Goal: Information Seeking & Learning: Learn about a topic

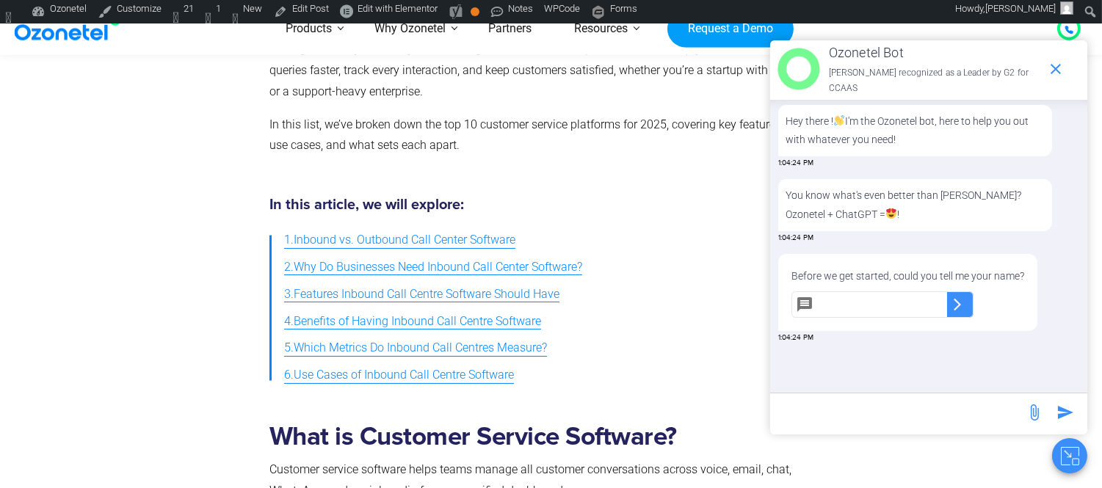
scroll to position [508, 0]
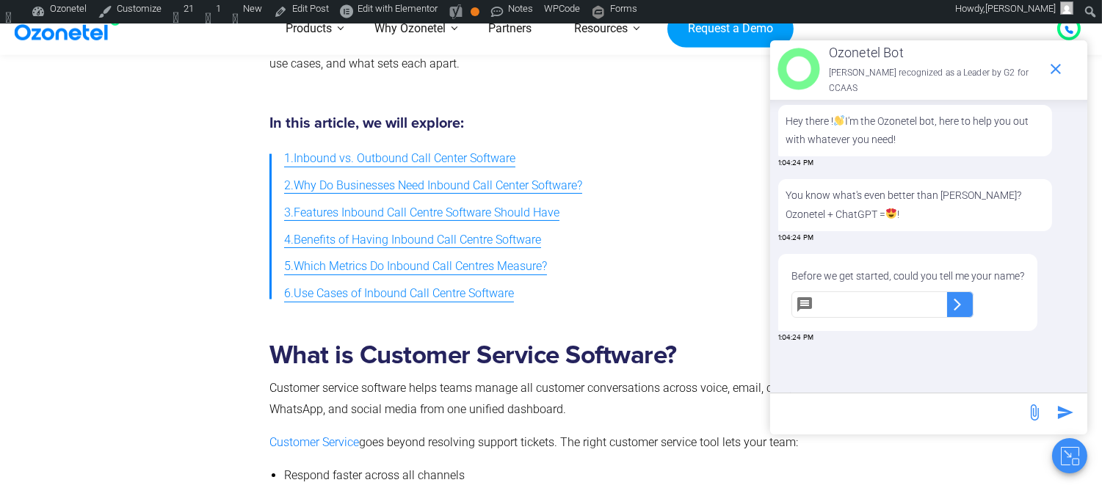
click at [406, 354] on h2 "What is Customer Service Software?" at bounding box center [547, 356] width 557 height 30
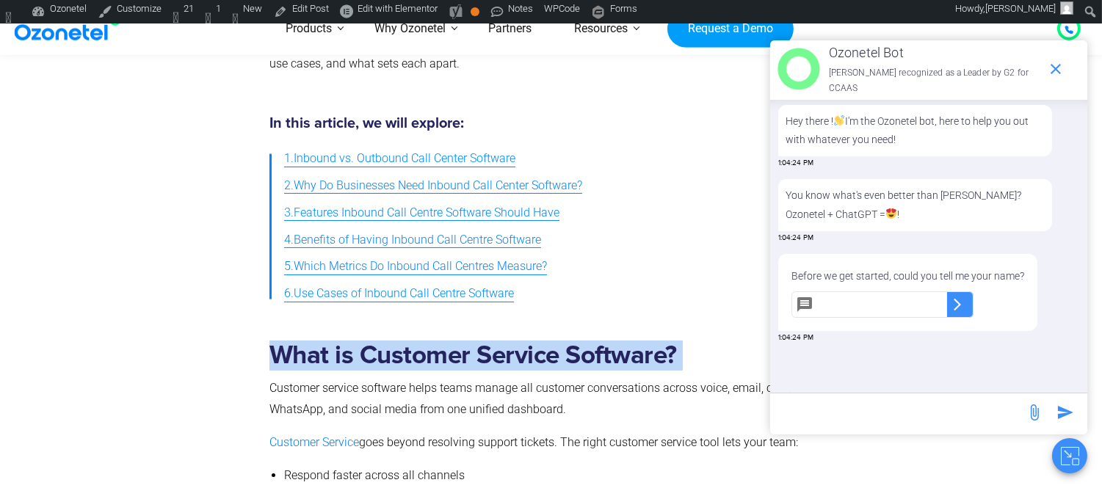
click at [406, 354] on h2 "What is Customer Service Software?" at bounding box center [547, 356] width 557 height 30
copy h2 "What is Customer Service Software?"
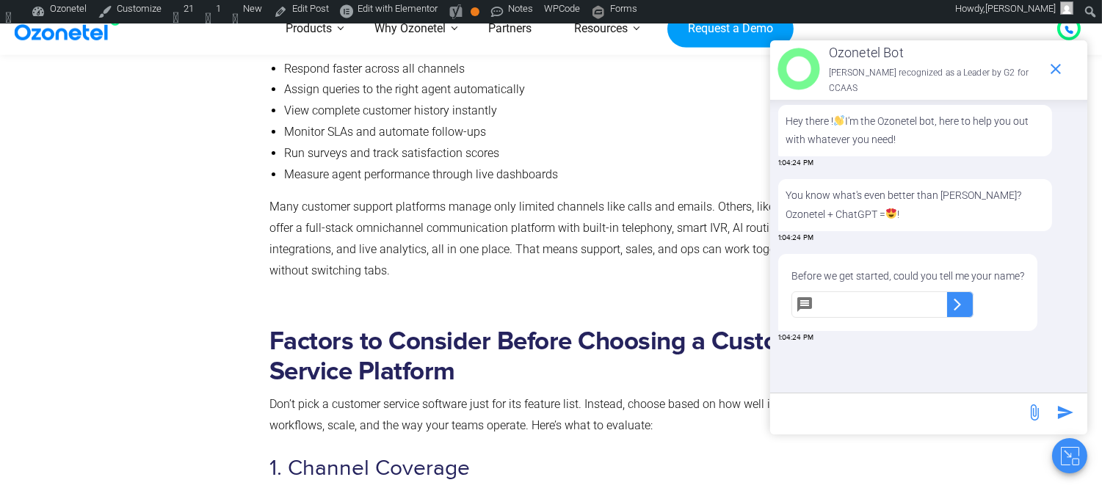
scroll to position [1079, 0]
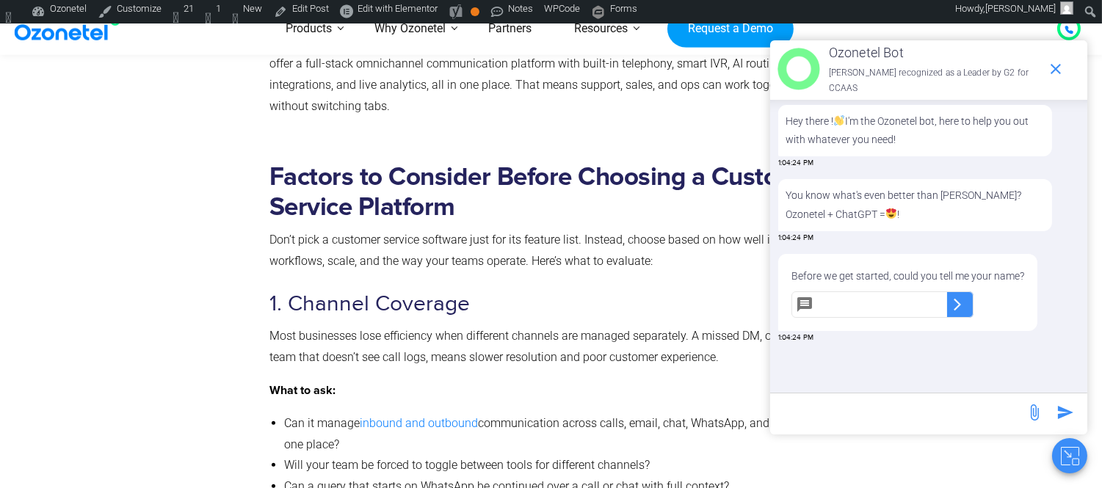
click at [368, 185] on h2 "Factors to Consider Before Choosing a Customer Service Platform" at bounding box center [547, 192] width 557 height 60
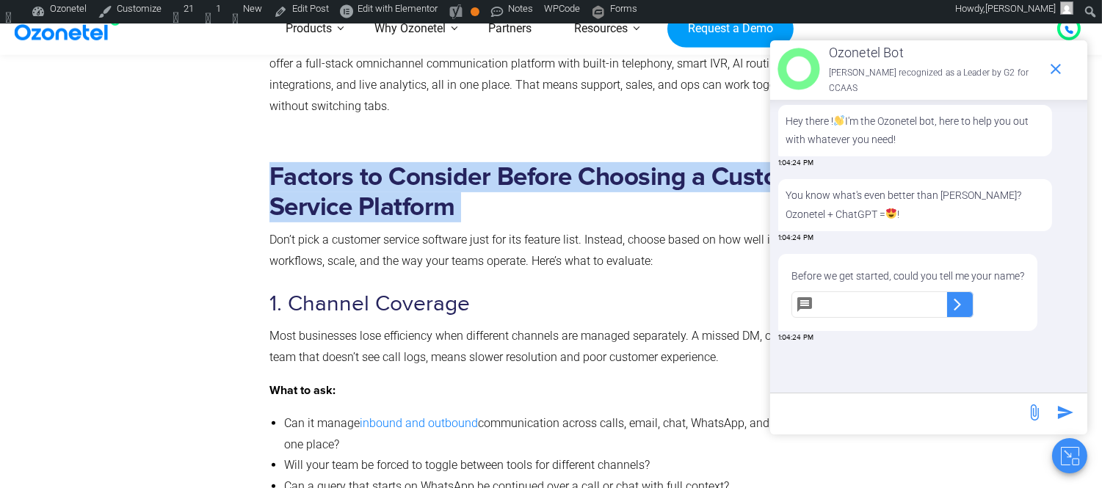
click at [368, 185] on h2 "Factors to Consider Before Choosing a Customer Service Platform" at bounding box center [547, 192] width 557 height 60
copy h2 "Factors to Consider Before Choosing a Customer Service Platform"
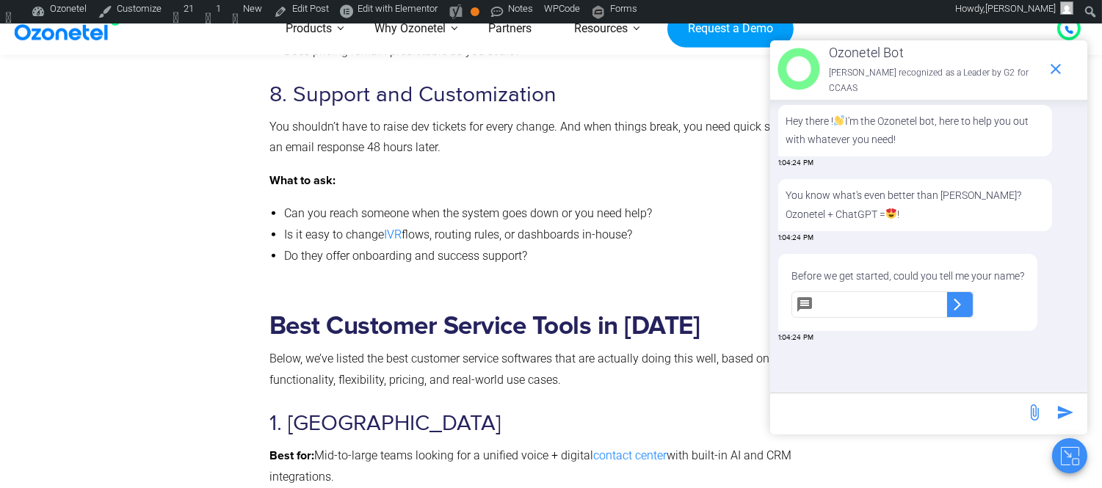
scroll to position [2874, 0]
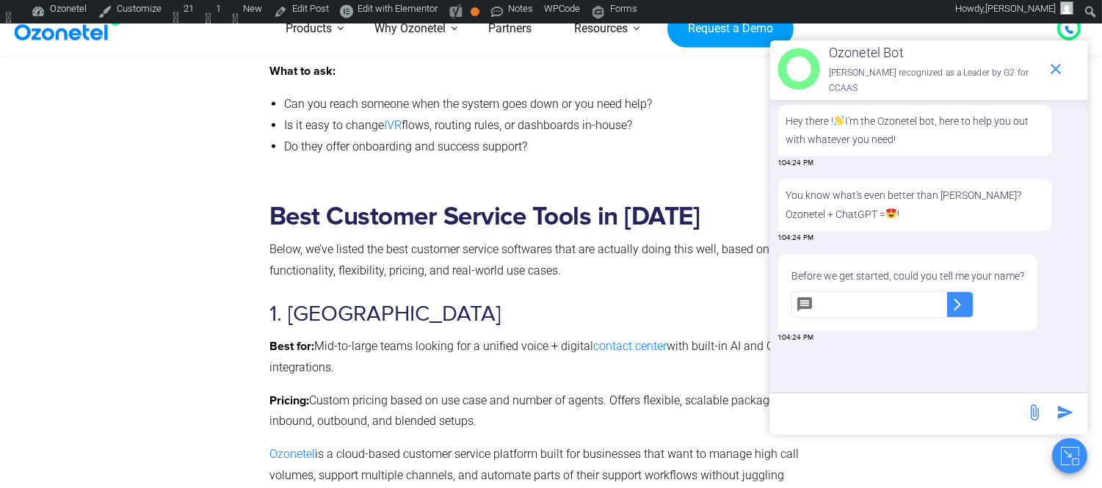
click at [384, 220] on h2 "Best Customer Service Tools in 2025" at bounding box center [547, 217] width 557 height 30
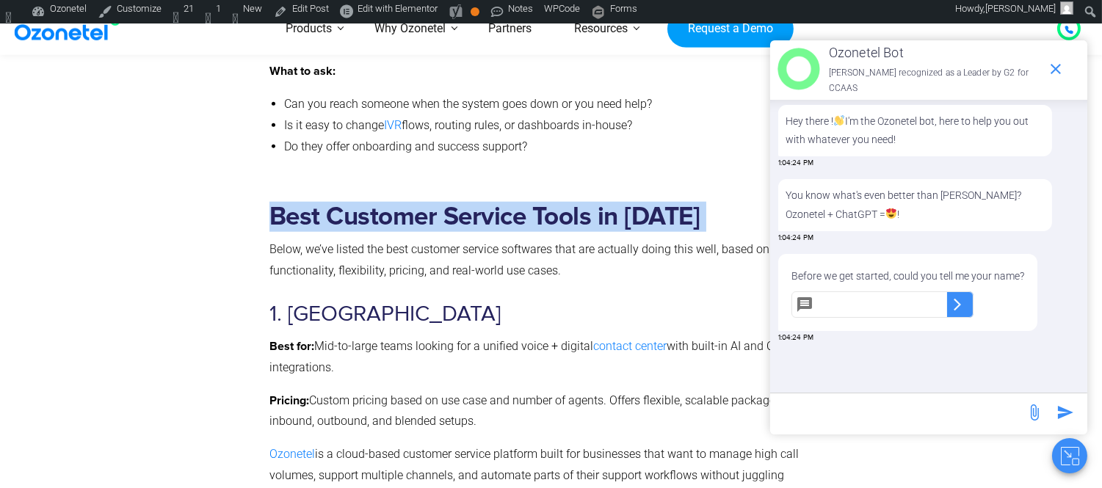
click at [384, 220] on h2 "Best Customer Service Tools in 2025" at bounding box center [547, 217] width 557 height 30
copy h2 "Best Customer Service Tools in 2025"
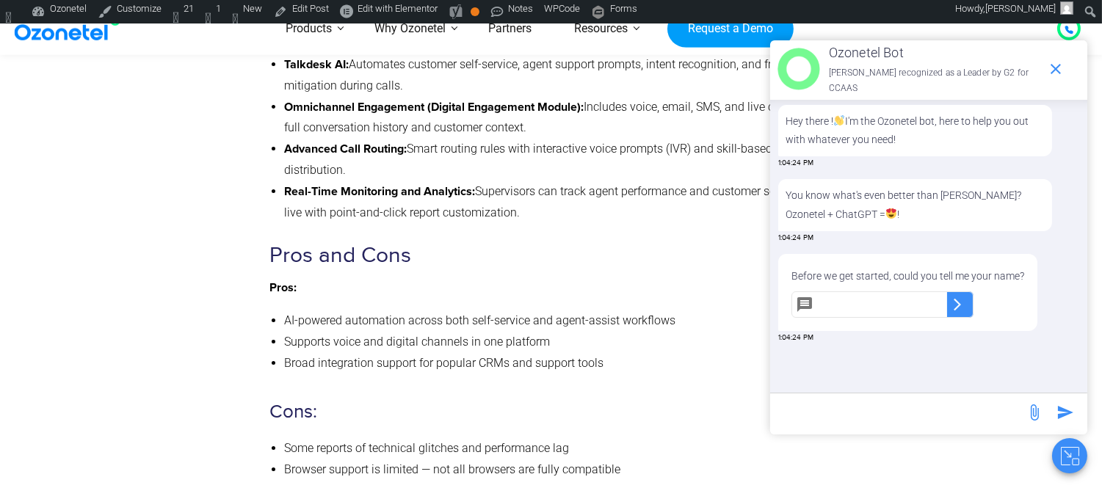
scroll to position [10950, 0]
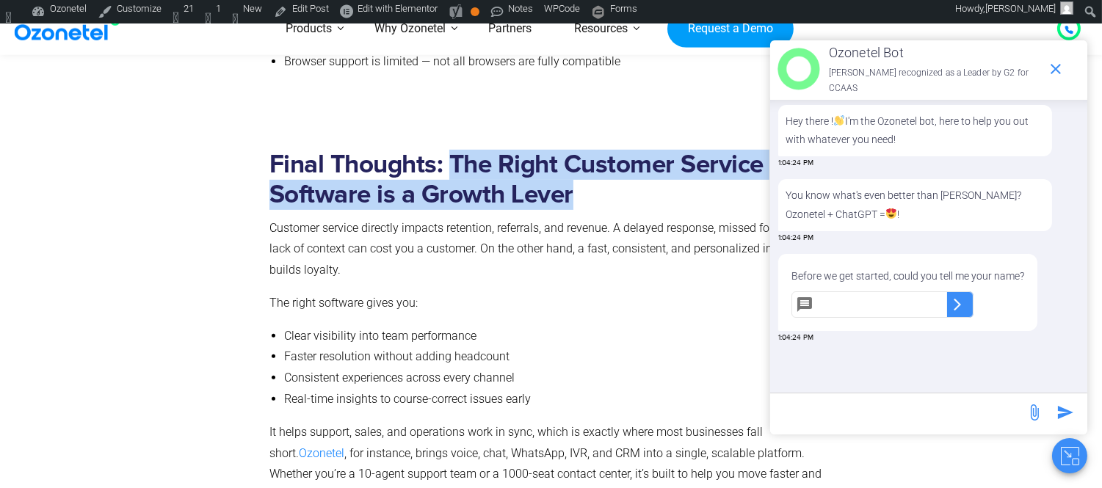
drag, startPoint x: 454, startPoint y: 200, endPoint x: 590, endPoint y: 245, distance: 143.0
click at [590, 210] on h2 "Final Thoughts: The Right Customer Service Software is a Growth Lever" at bounding box center [547, 180] width 557 height 60
copy h2 "The Right Customer Service Software is a Growth Lever"
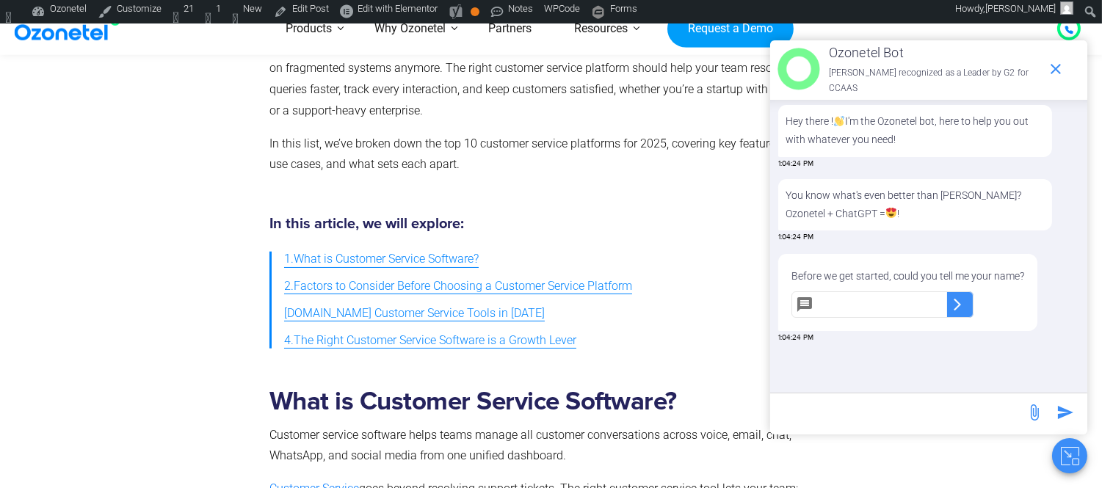
click at [317, 261] on span "1.What is Customer Service Software?" at bounding box center [381, 259] width 195 height 21
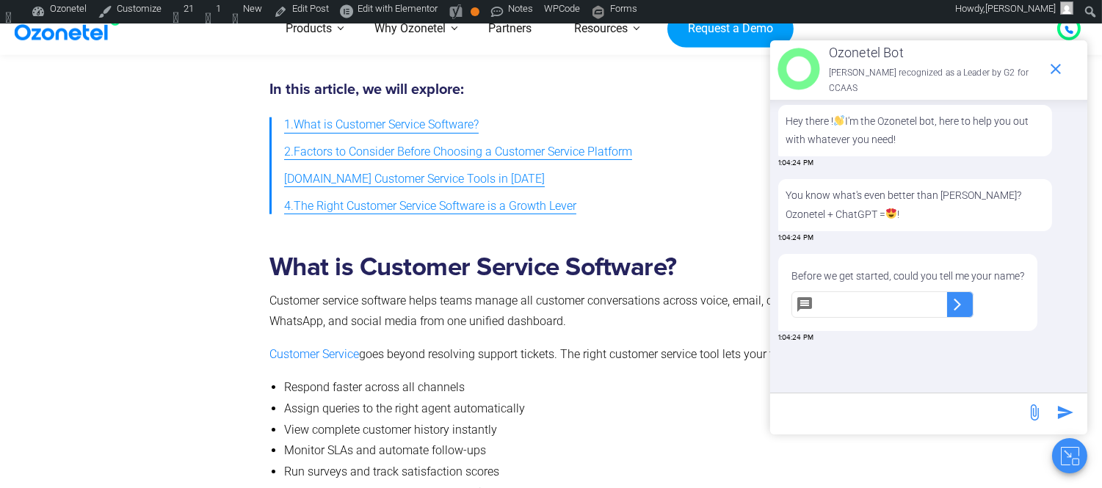
click at [334, 142] on span "2.Factors to Consider Before Choosing a Customer Service Platform" at bounding box center [458, 152] width 348 height 21
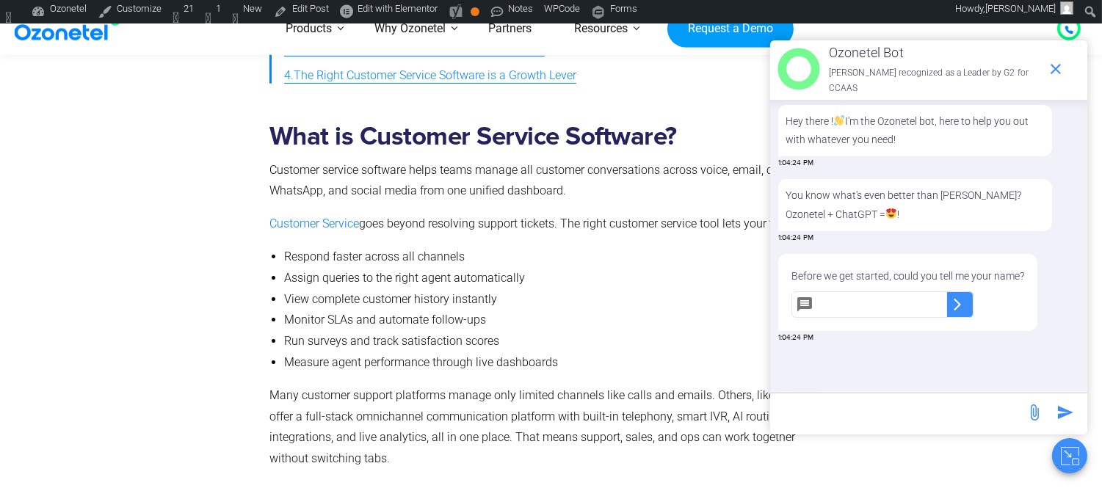
scroll to position [526, 0]
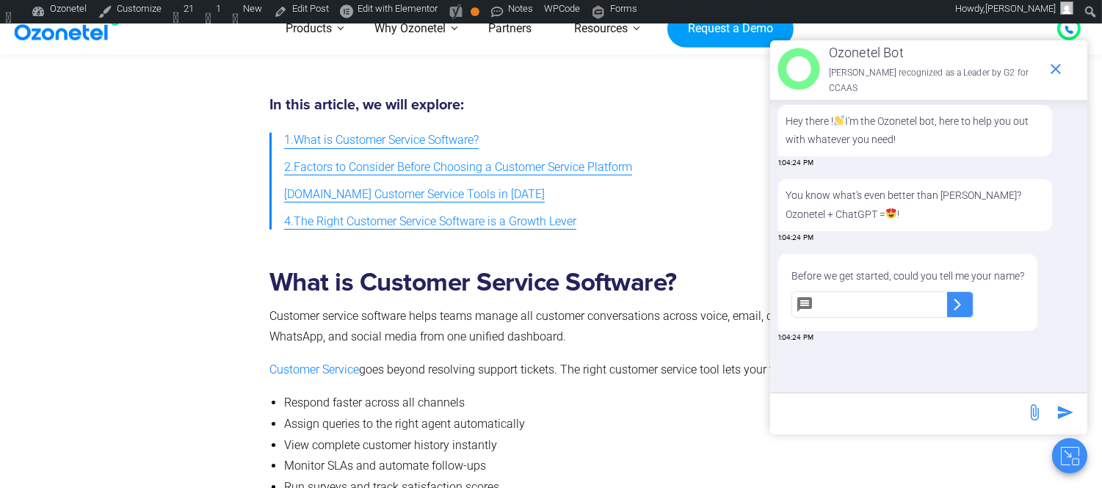
click at [349, 188] on span "3.Best Customer Service Tools in 2025" at bounding box center [414, 194] width 261 height 21
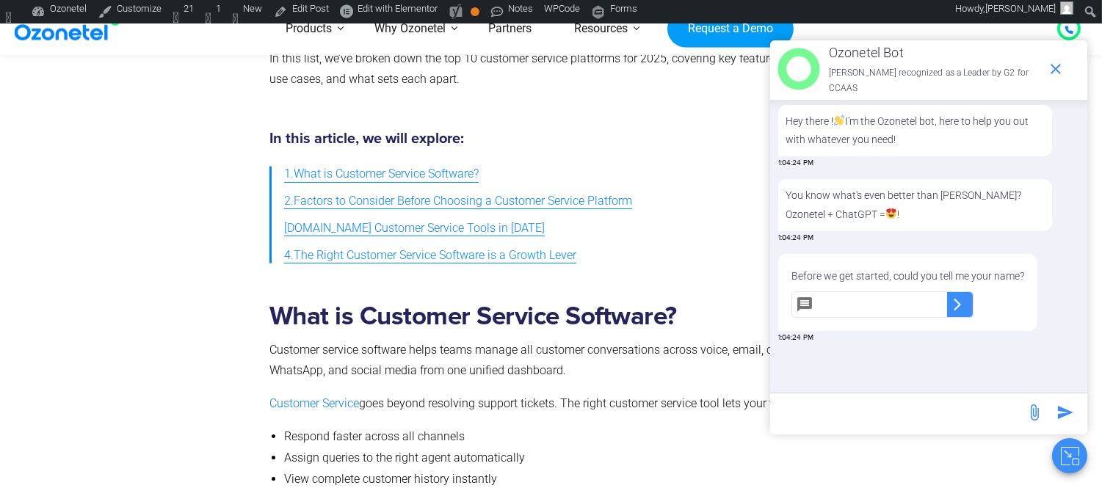
scroll to position [411, 0]
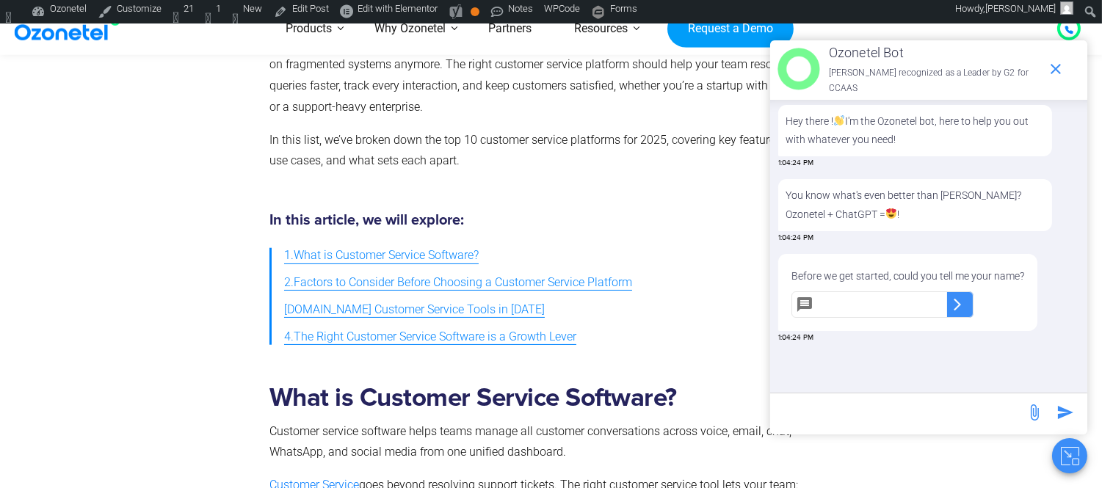
click at [339, 338] on span "4.The Right Customer Service Software is a Growth Lever" at bounding box center [430, 337] width 292 height 21
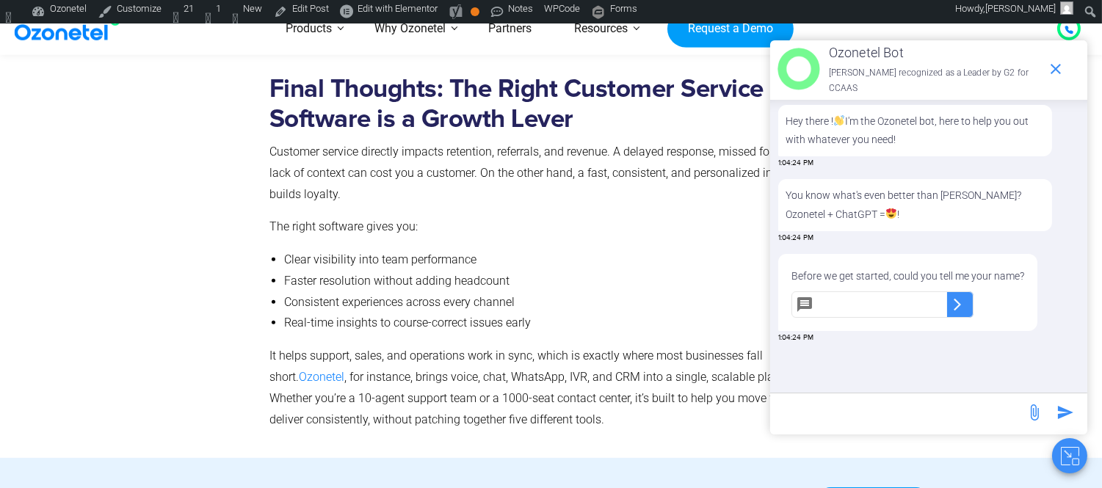
scroll to position [11001, 0]
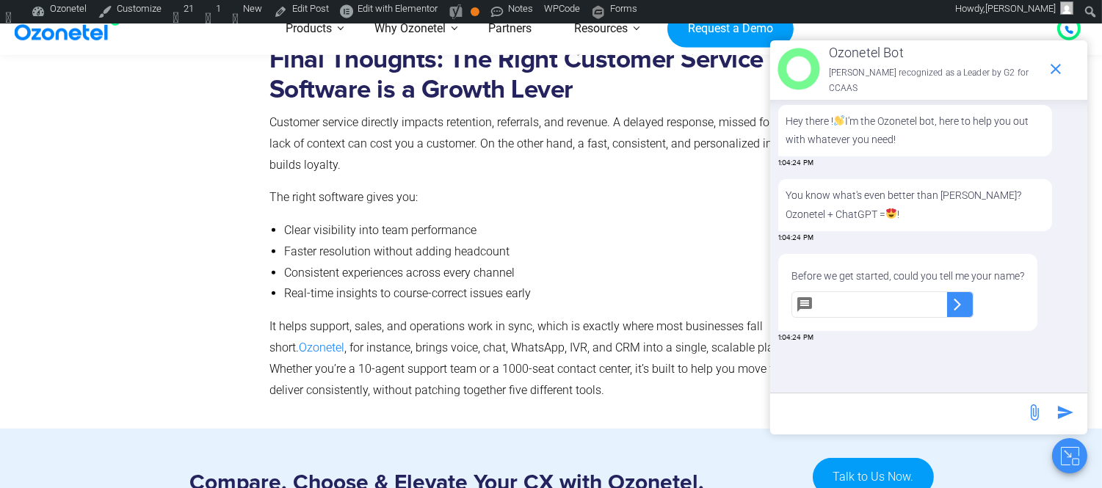
click at [1068, 457] on icon "Close chat" at bounding box center [1069, 455] width 4 height 4
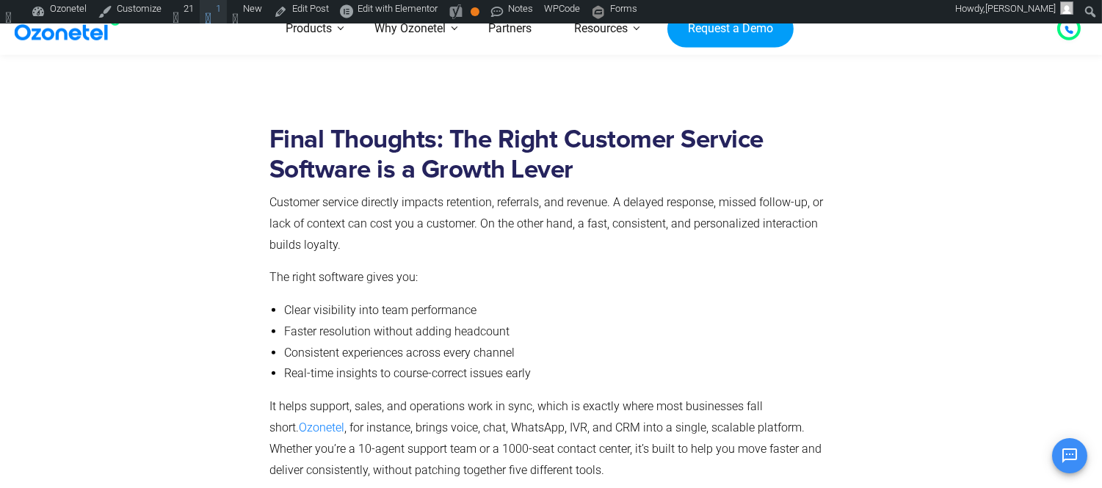
scroll to position [10920, 0]
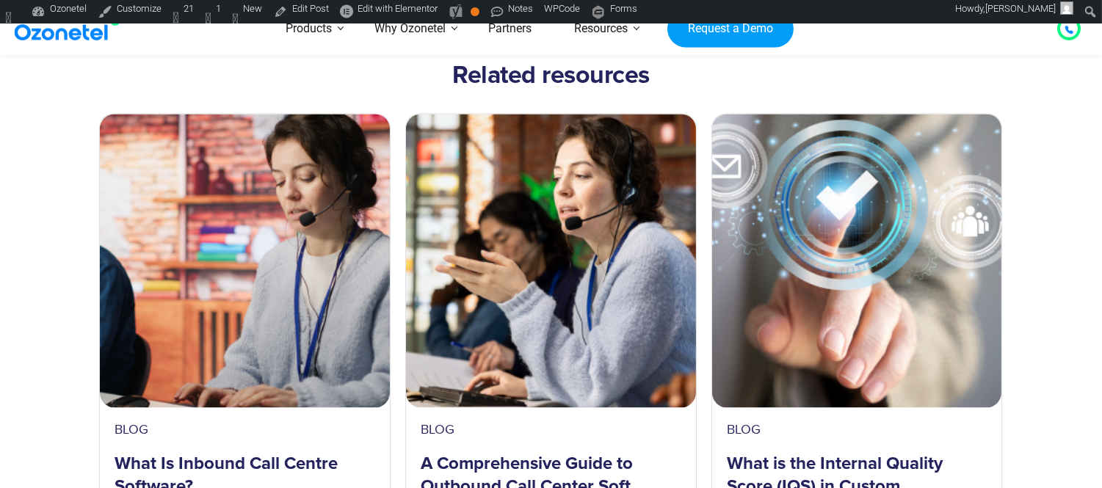
scroll to position [15581, 0]
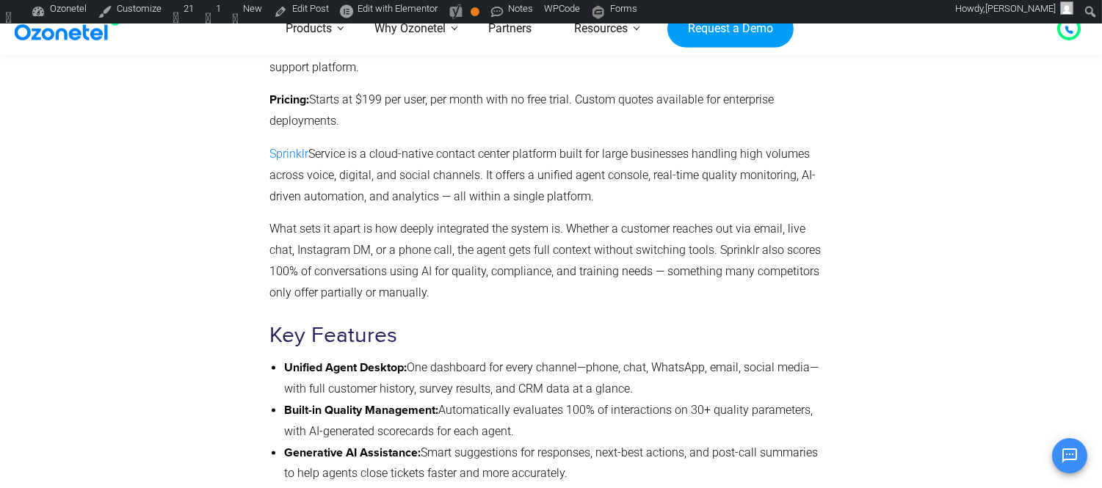
scroll to position [4903, 0]
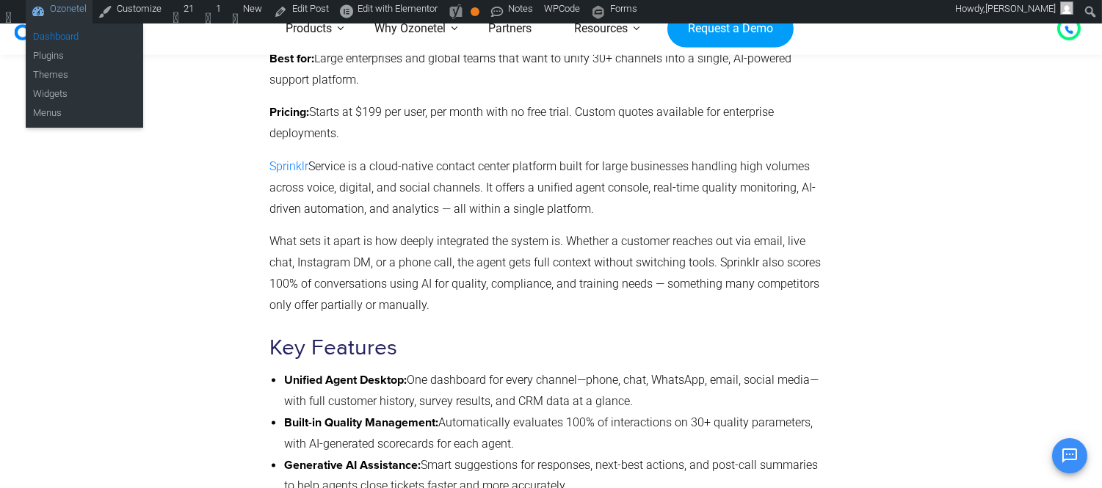
click at [54, 33] on link "Dashboard" at bounding box center [84, 37] width 117 height 19
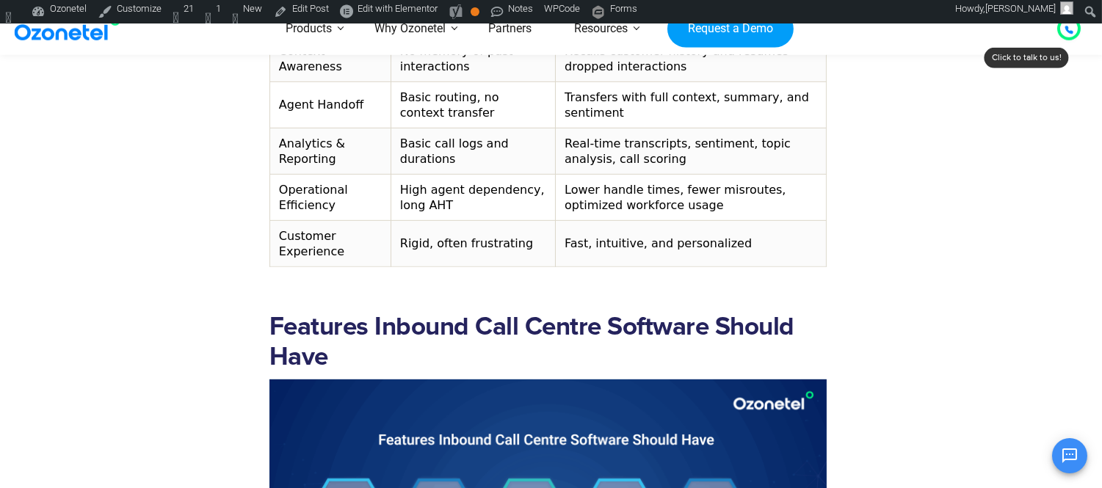
scroll to position [1349, 0]
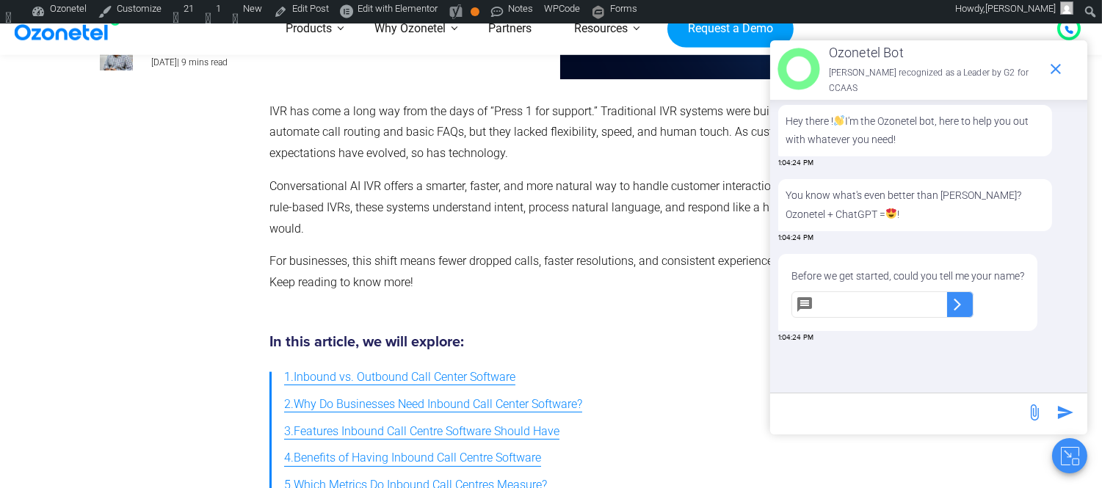
scroll to position [267, 0]
click at [1070, 457] on icon "Close chat" at bounding box center [1068, 454] width 7 height 7
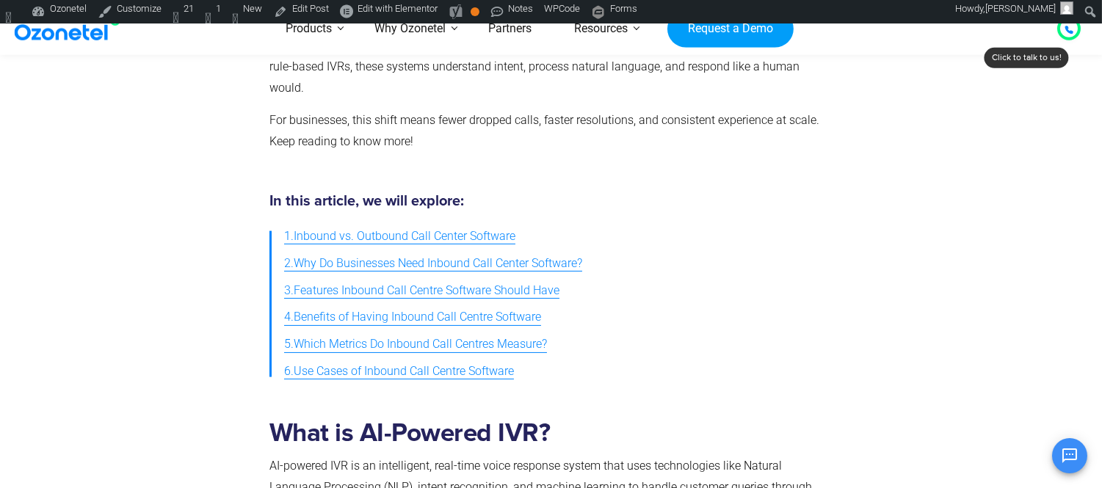
scroll to position [405, 0]
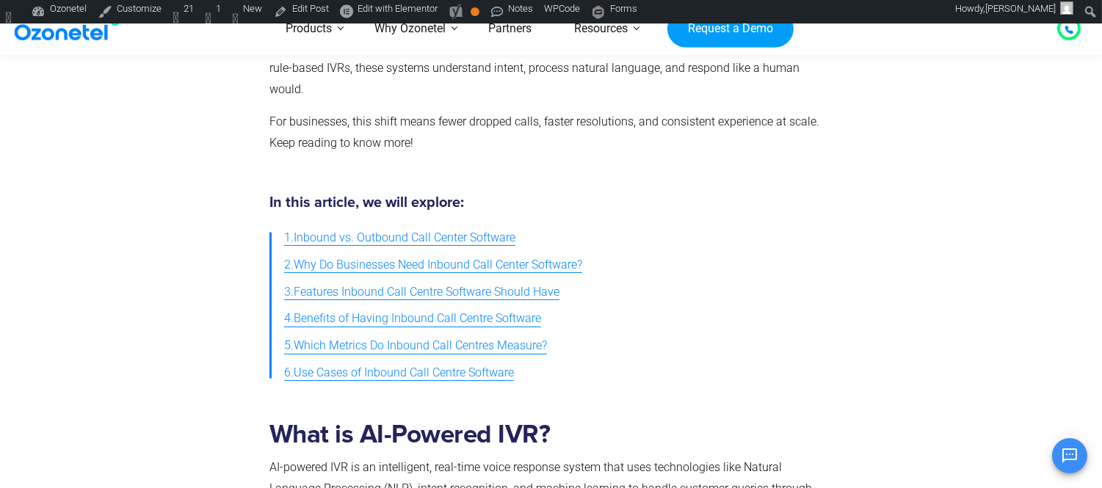
click at [466, 422] on h2 "What is AI-Powered IVR?" at bounding box center [547, 435] width 557 height 30
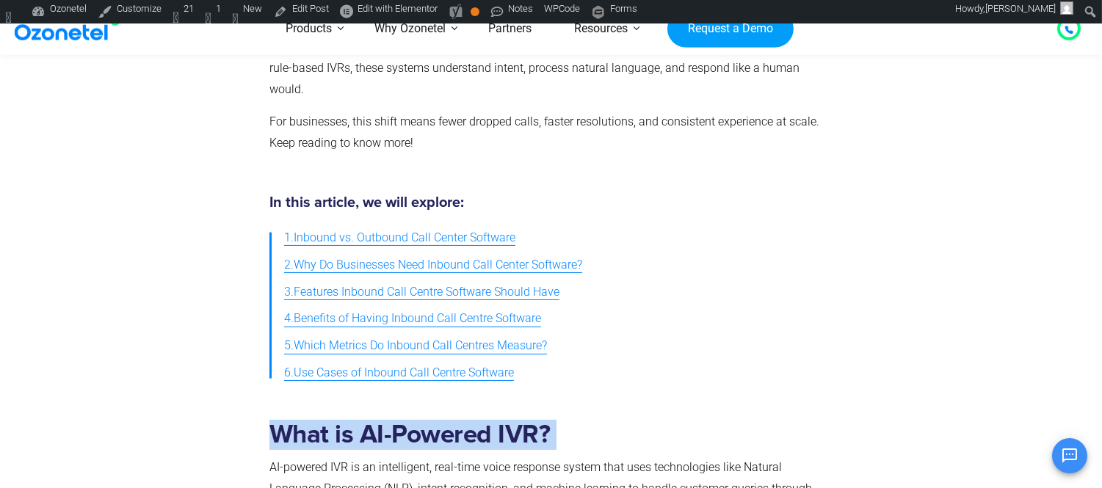
click at [466, 422] on h2 "What is AI-Powered IVR?" at bounding box center [547, 435] width 557 height 30
copy h2 "What is AI-Powered IVR?"
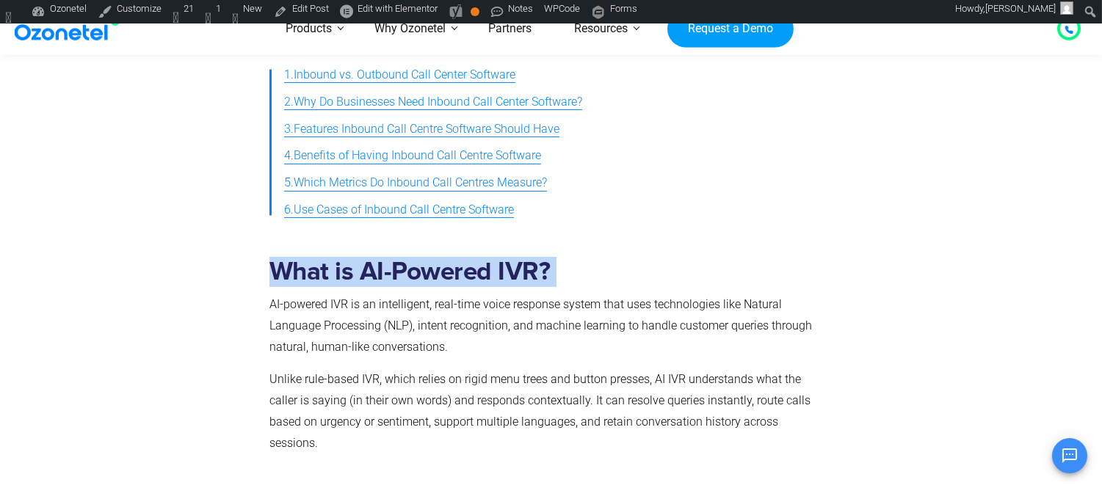
scroll to position [894, 0]
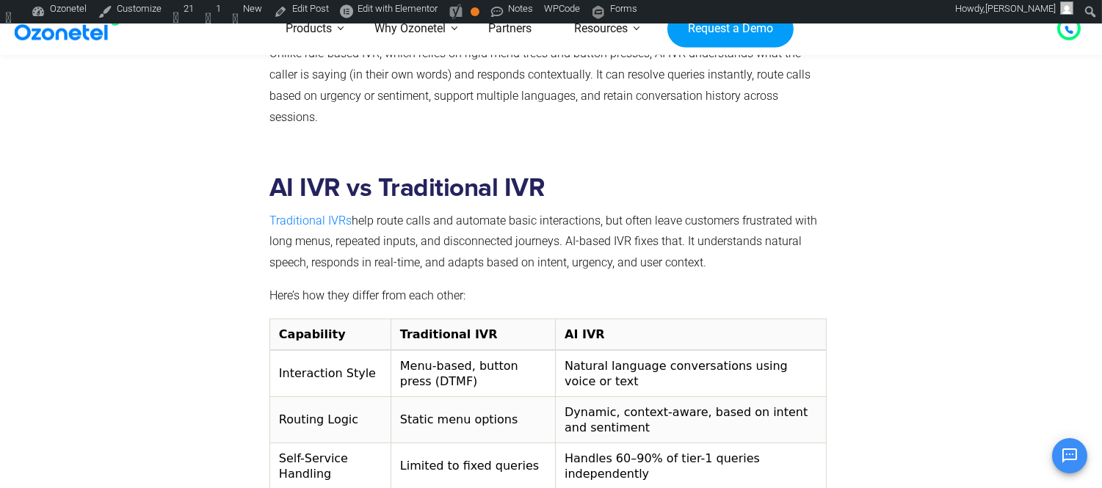
click at [420, 173] on h2 "AI IVR vs Traditional IVR" at bounding box center [547, 188] width 557 height 30
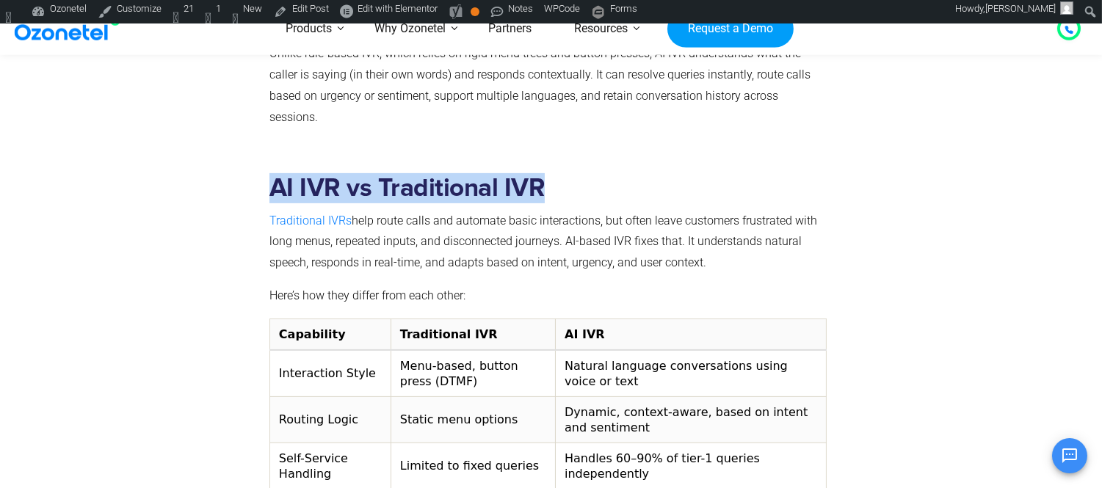
click at [420, 173] on h2 "AI IVR vs Traditional IVR" at bounding box center [547, 188] width 557 height 30
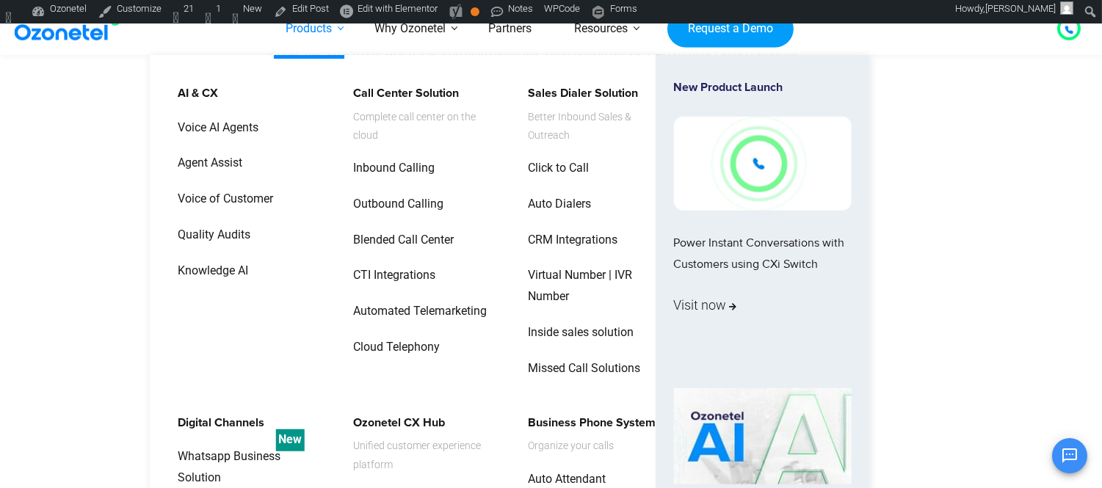
copy h2 "AI IVR vs Traditional IVR"
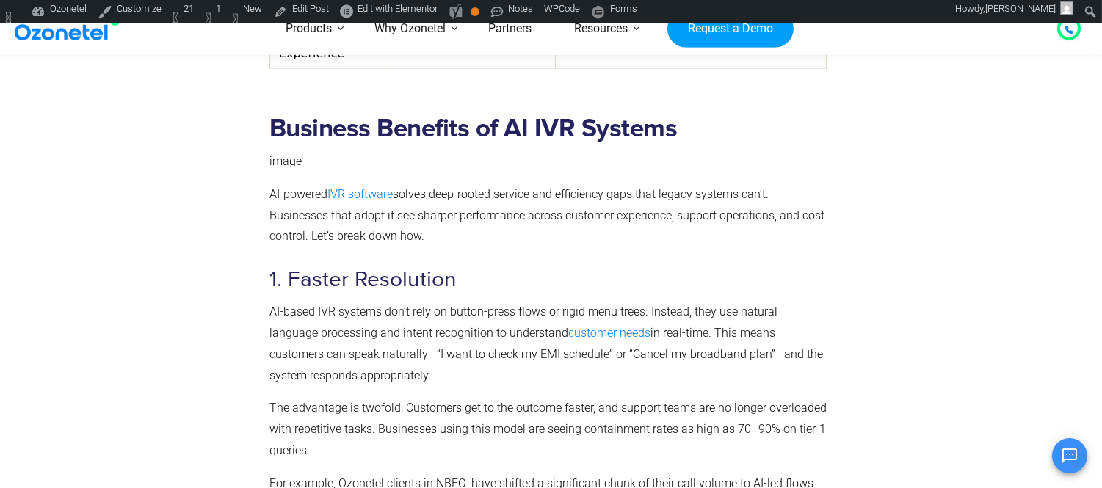
scroll to position [1547, 0]
click at [382, 113] on h2 "Business Benefits of AI IVR Systems" at bounding box center [547, 128] width 557 height 30
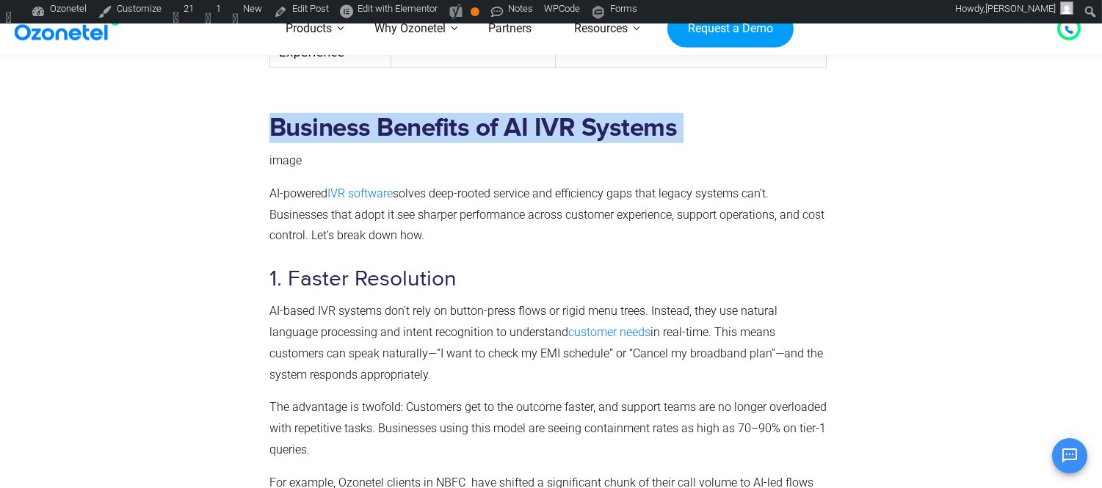
click at [382, 113] on h2 "Business Benefits of AI IVR Systems" at bounding box center [547, 128] width 557 height 30
copy h2 "Business Benefits of AI IVR Systems"
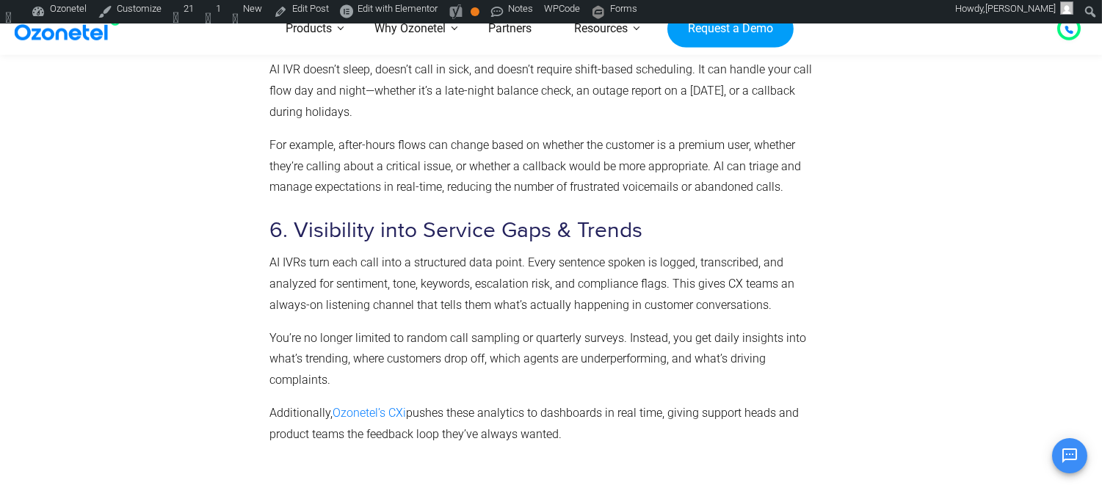
scroll to position [3015, 0]
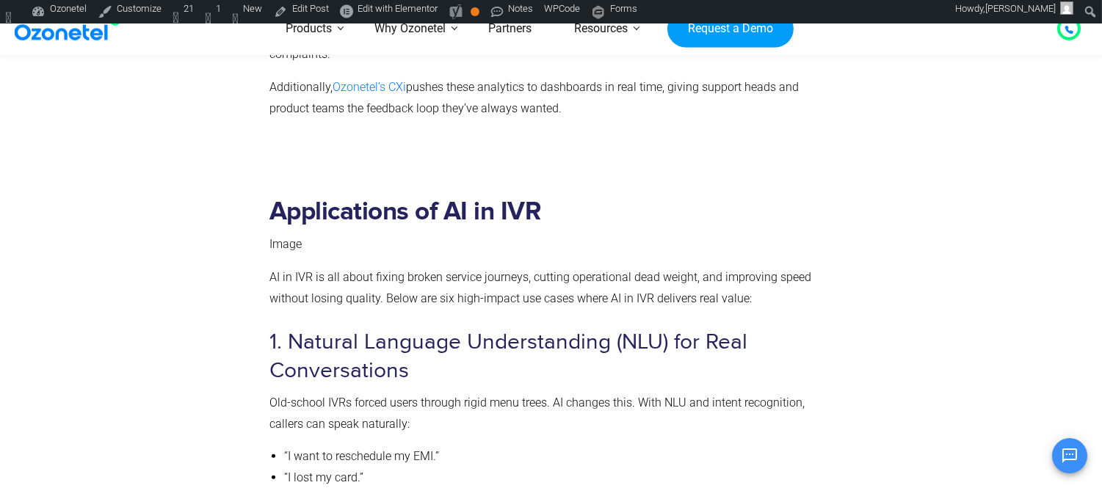
click at [390, 197] on h2 "Applications of AI in IVR" at bounding box center [547, 212] width 557 height 30
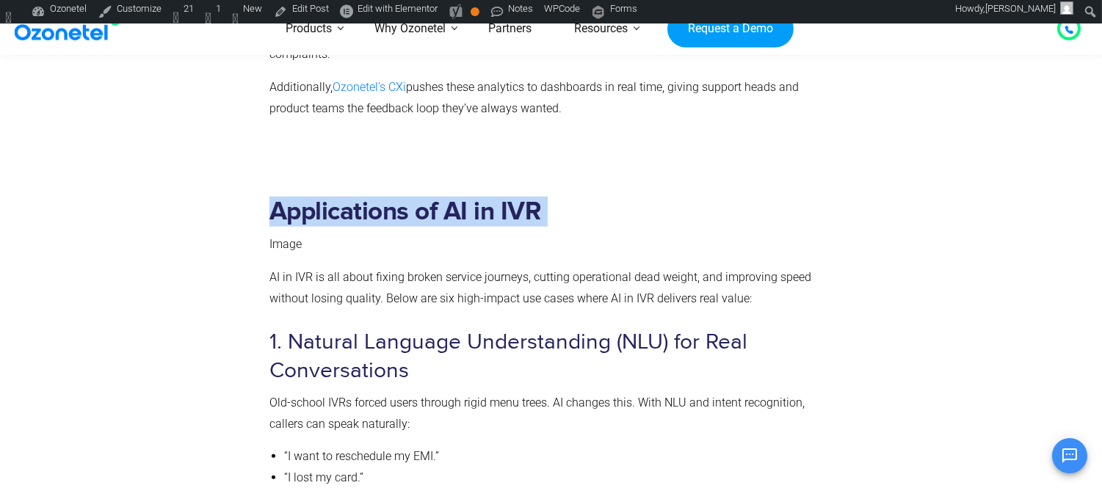
click at [390, 197] on h2 "Applications of AI in IVR" at bounding box center [547, 212] width 557 height 30
copy h2 "Applications of AI in IVR"
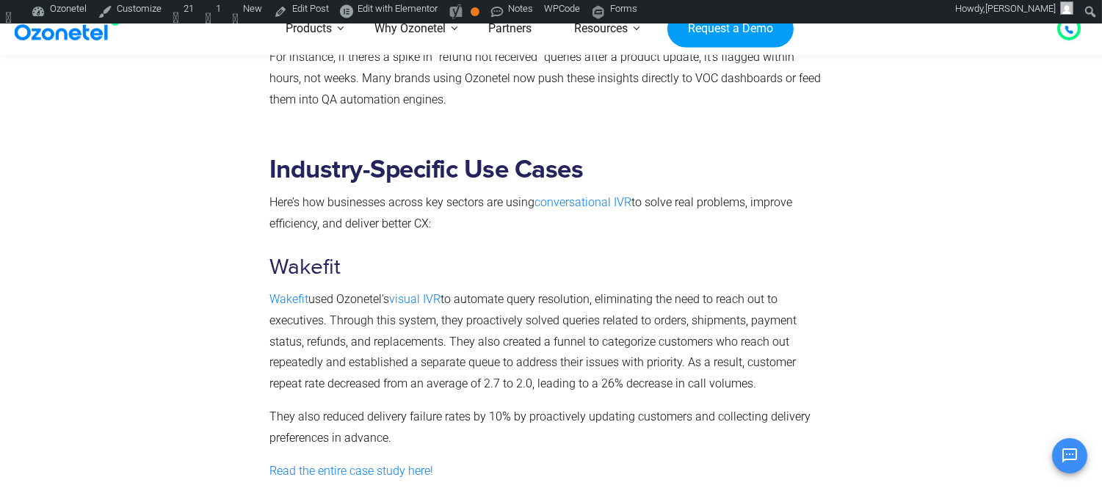
scroll to position [4484, 0]
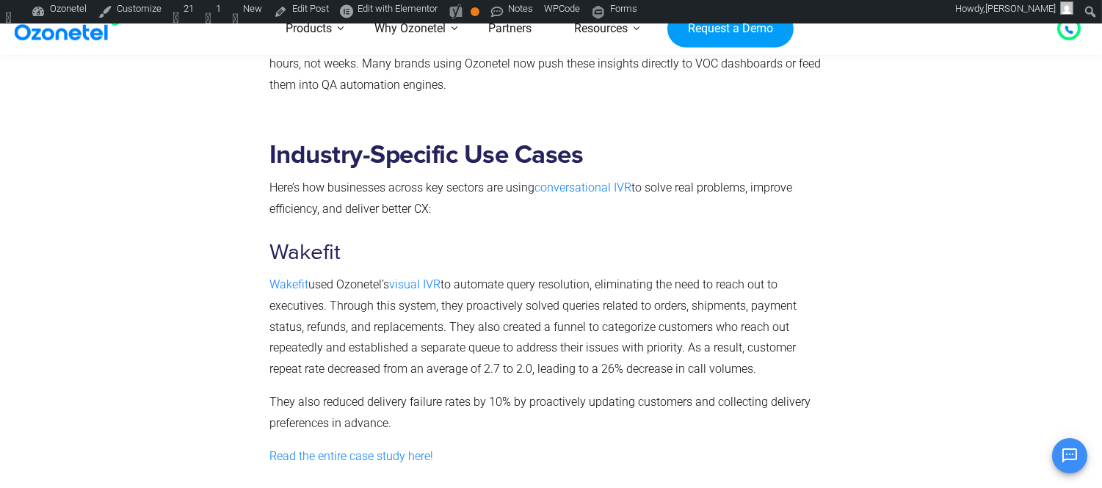
click at [427, 140] on h2 "Industry-Specific Use Cases" at bounding box center [547, 155] width 557 height 30
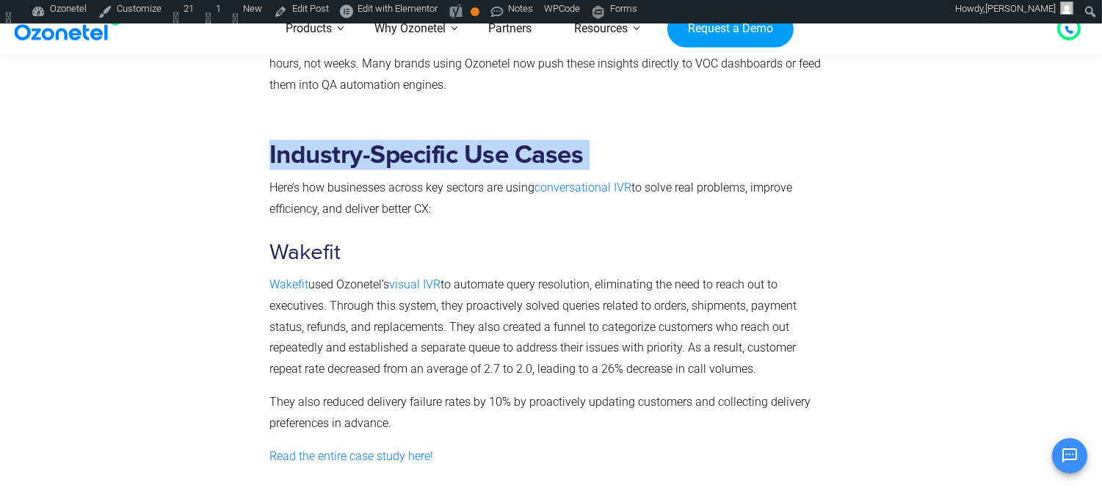
click at [427, 140] on h2 "Industry-Specific Use Cases" at bounding box center [547, 155] width 557 height 30
copy h2 "Industry-Specific Use Cases"
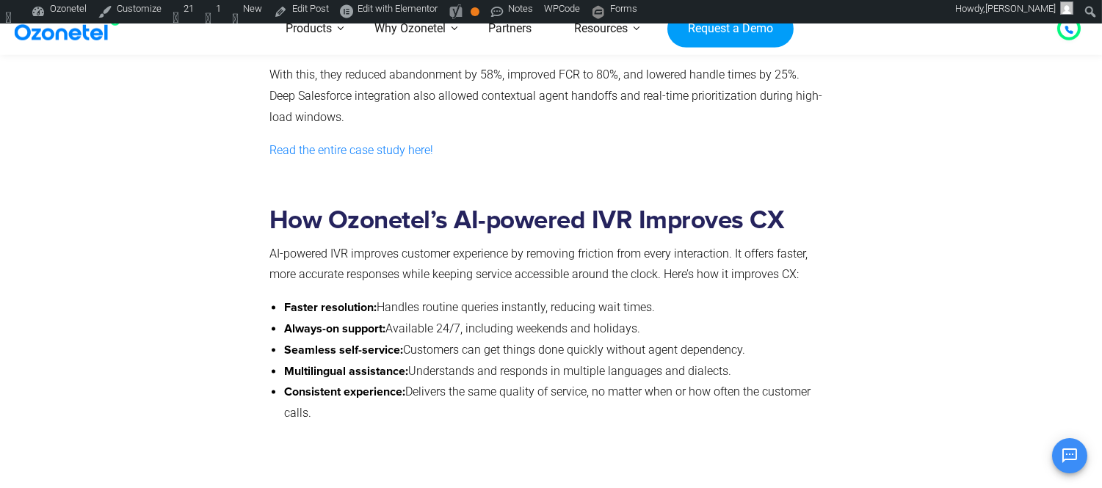
scroll to position [5463, 0]
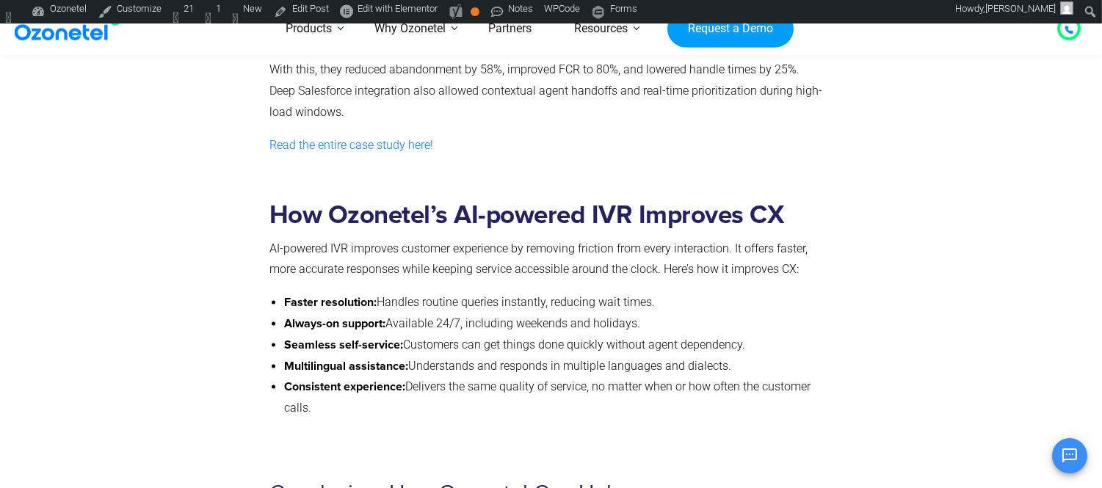
click at [453, 200] on h2 "How Ozonetel’s AI-powered IVR Improves CX" at bounding box center [547, 215] width 557 height 30
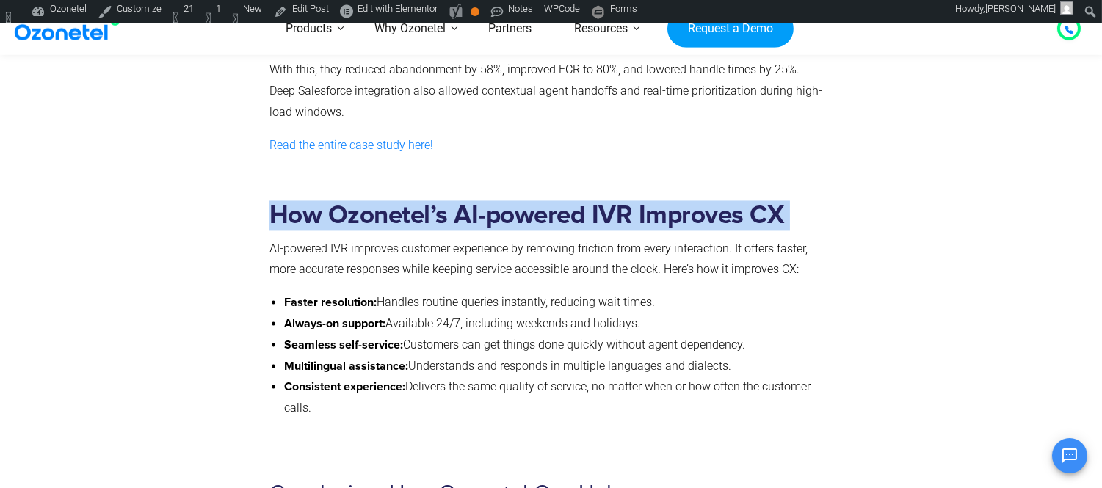
click at [453, 200] on h2 "How Ozonetel’s AI-powered IVR Improves CX" at bounding box center [547, 215] width 557 height 30
copy h2 "How Ozonetel’s AI-powered IVR Improves CX"
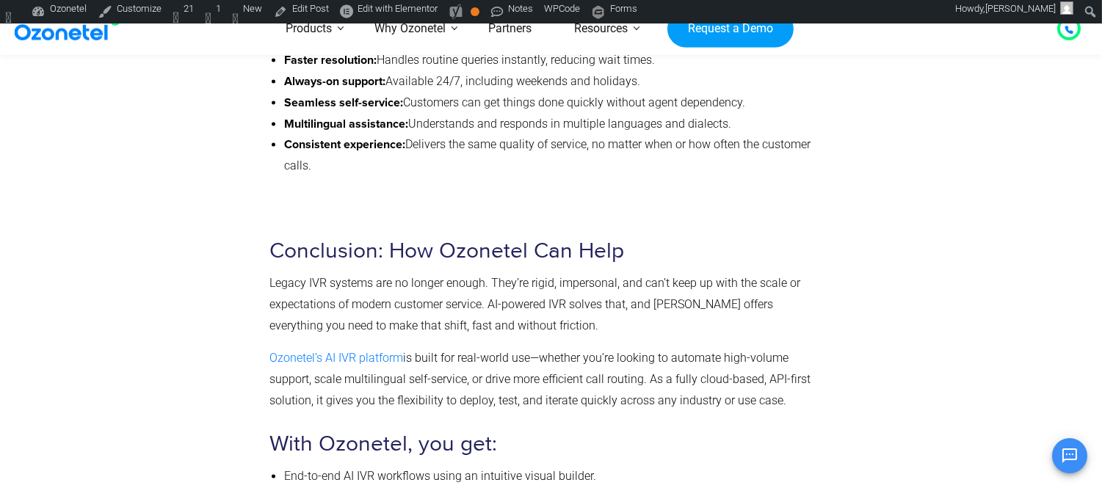
scroll to position [5708, 0]
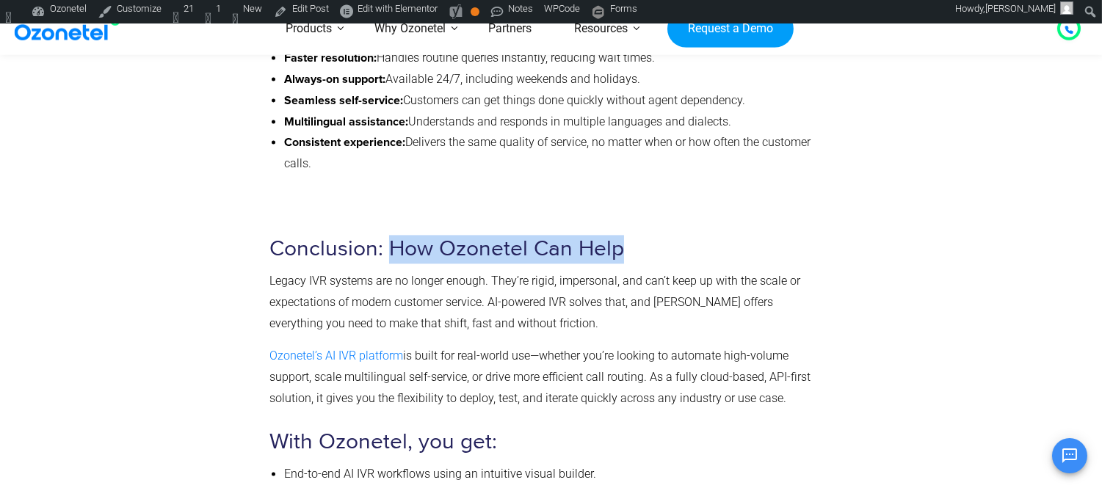
drag, startPoint x: 389, startPoint y: 225, endPoint x: 639, endPoint y: 235, distance: 250.5
click at [639, 235] on h3 "Conclusion: How Ozonetel Can Help" at bounding box center [547, 249] width 557 height 29
copy h3 "How Ozonetel Can Help"
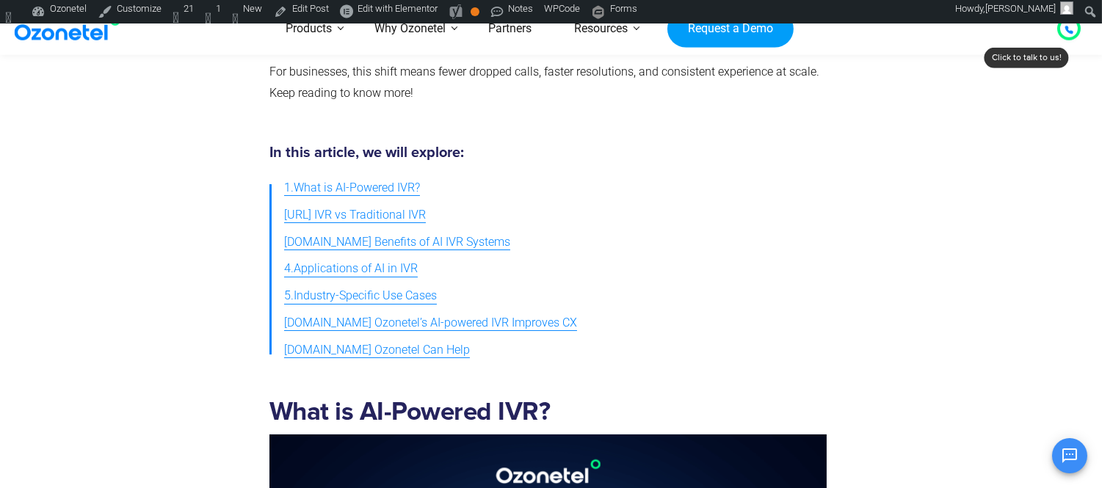
scroll to position [652, 0]
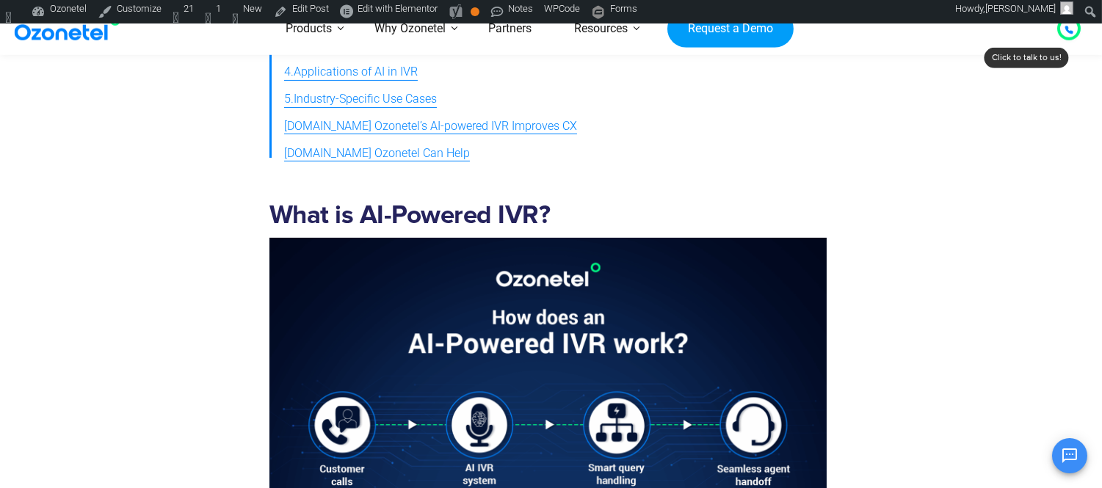
click at [317, 145] on span "[DOMAIN_NAME] Ozonetel Can Help" at bounding box center [377, 153] width 186 height 21
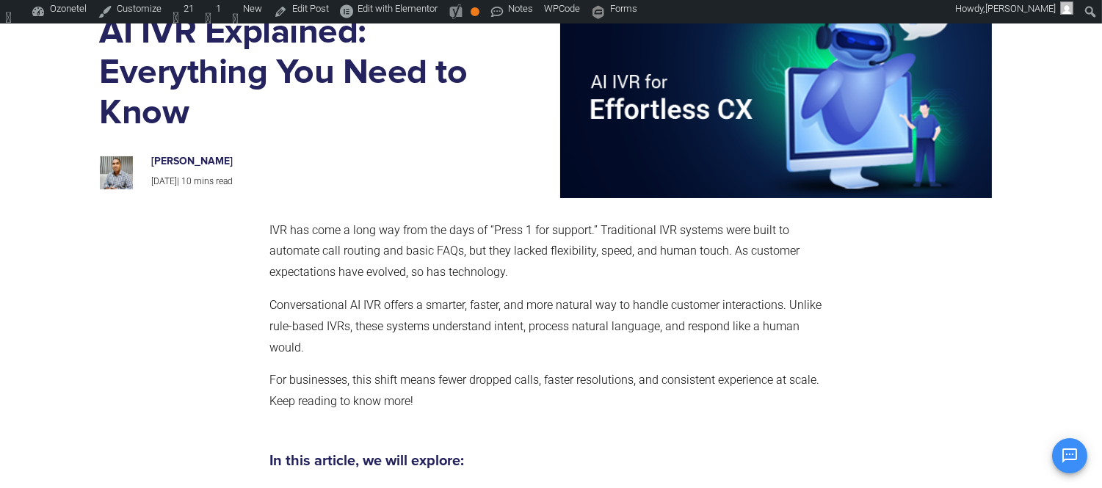
scroll to position [407, 0]
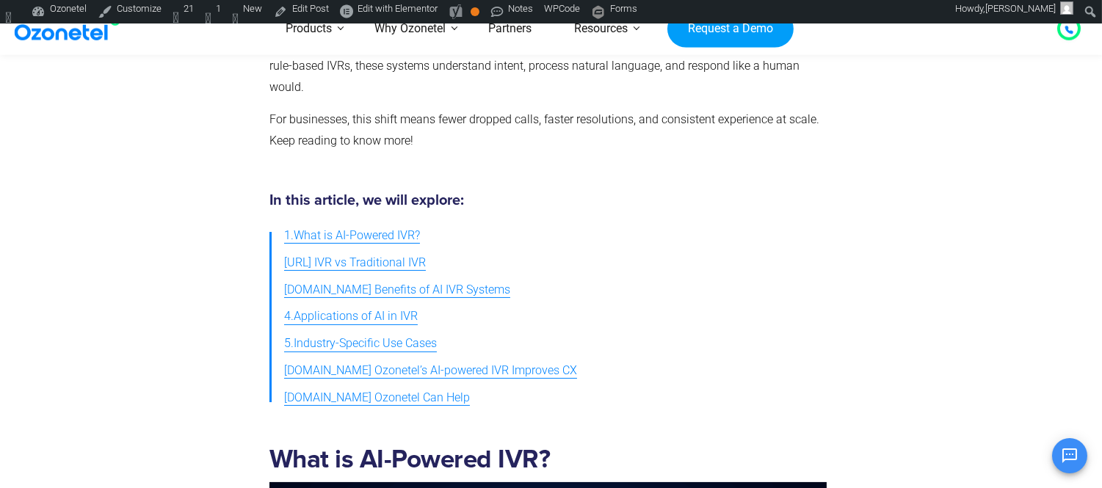
click at [370, 371] on span "[DOMAIN_NAME] Ozonetel’s AI-powered IVR Improves CX" at bounding box center [430, 370] width 293 height 21
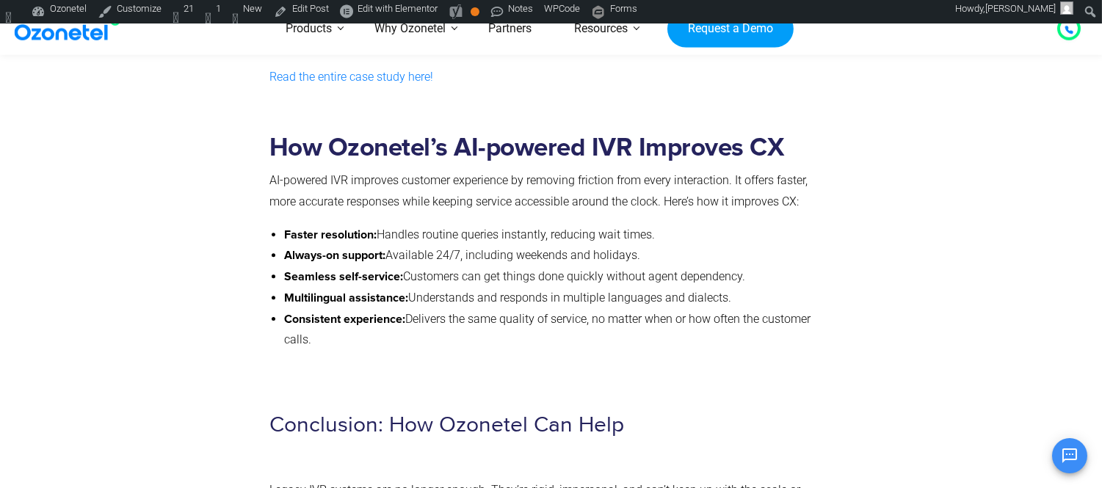
scroll to position [8385, 0]
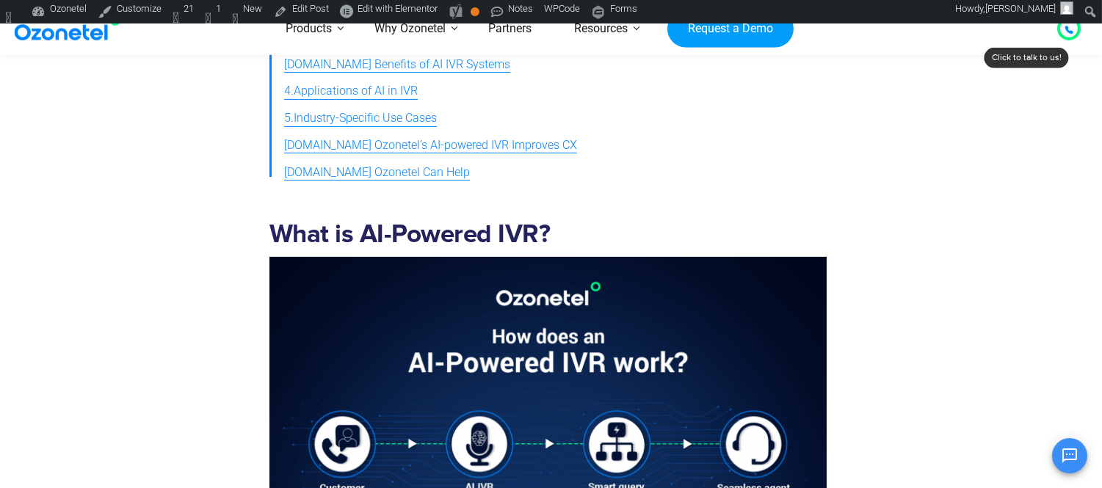
scroll to position [634, 0]
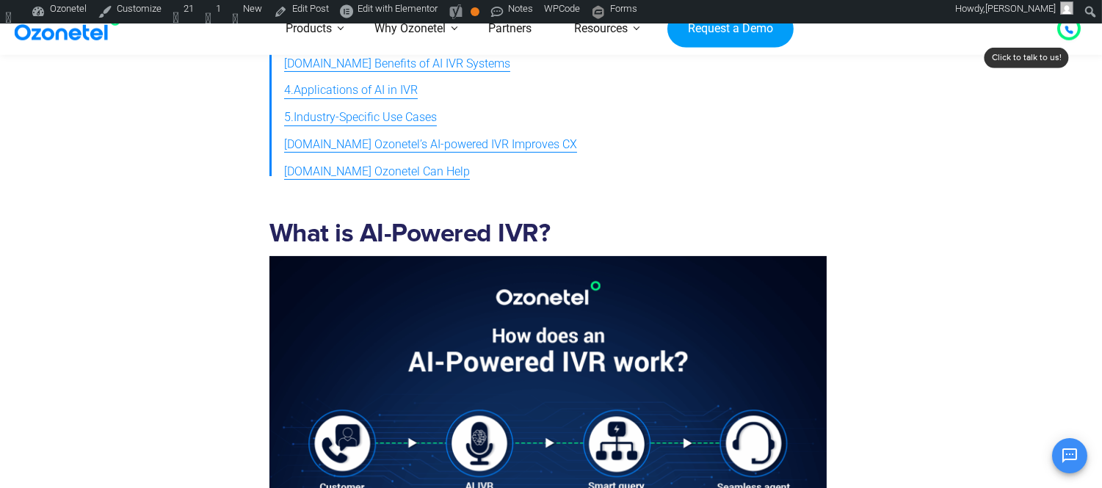
click at [342, 141] on span "[DOMAIN_NAME] Ozonetel’s AI-powered IVR Improves CX" at bounding box center [430, 144] width 293 height 21
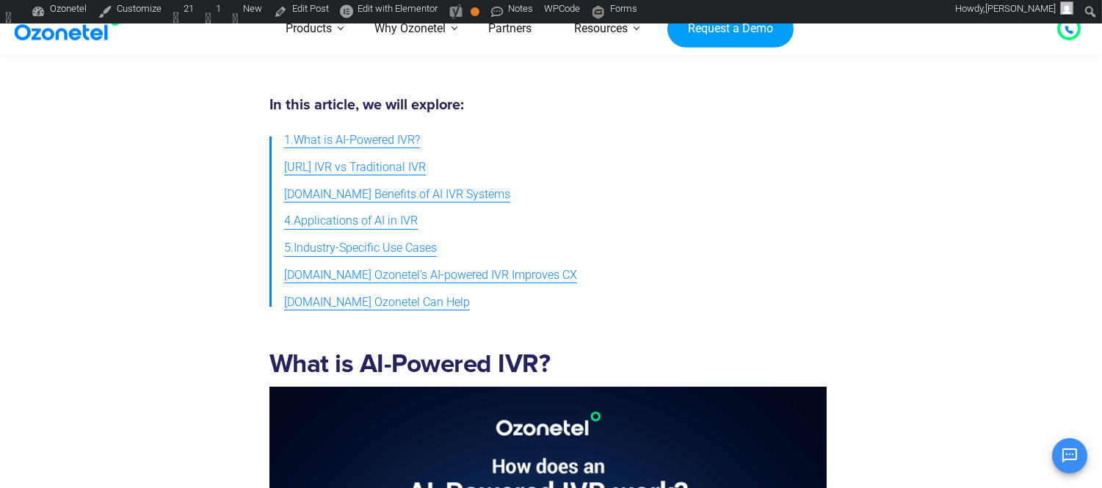
scroll to position [502, 0]
click at [327, 242] on span "5.Industry-Specific Use Cases" at bounding box center [360, 249] width 153 height 21
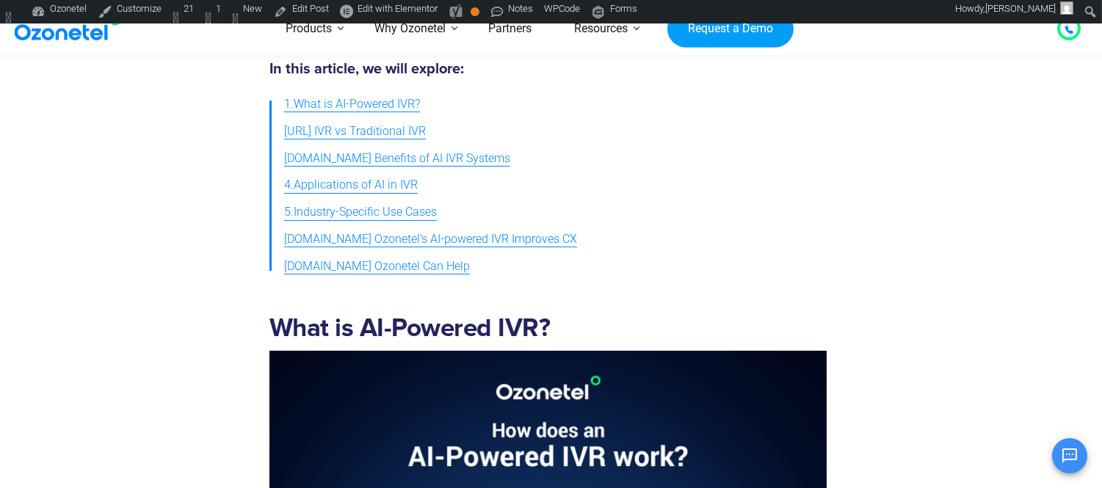
scroll to position [540, 0]
click at [329, 184] on span "4.Applications of AI in IVR" at bounding box center [351, 184] width 134 height 21
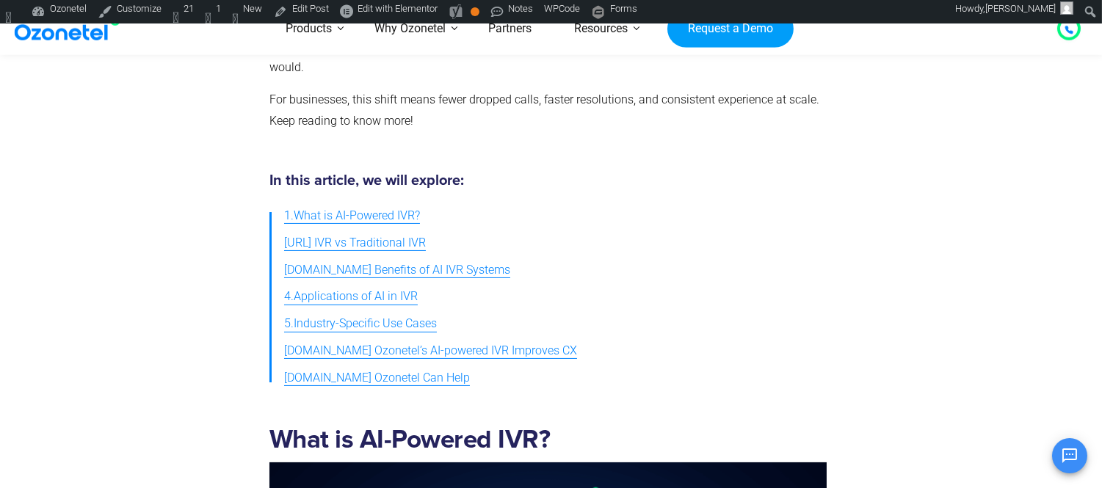
scroll to position [429, 0]
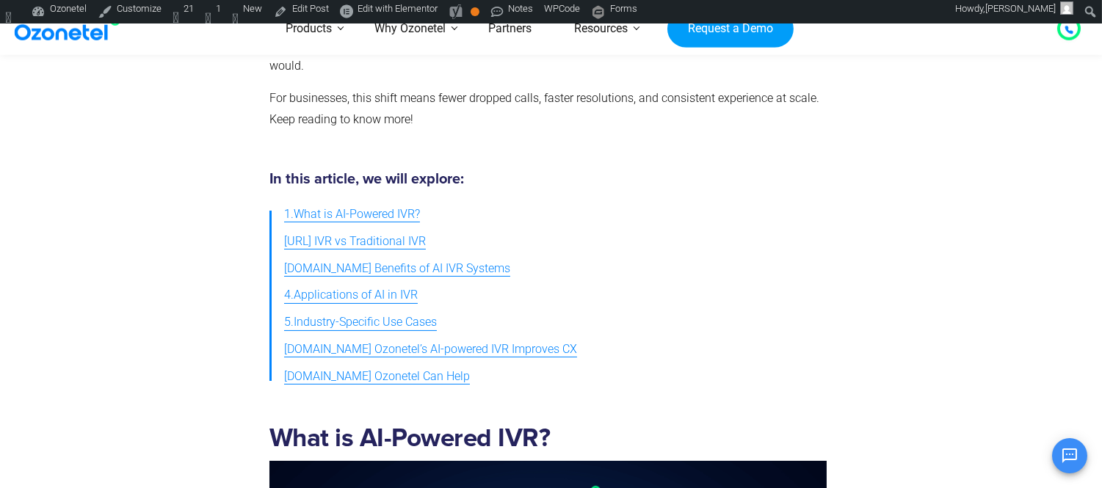
click at [322, 268] on span "[DOMAIN_NAME] Benefits of AI IVR Systems" at bounding box center [397, 268] width 226 height 21
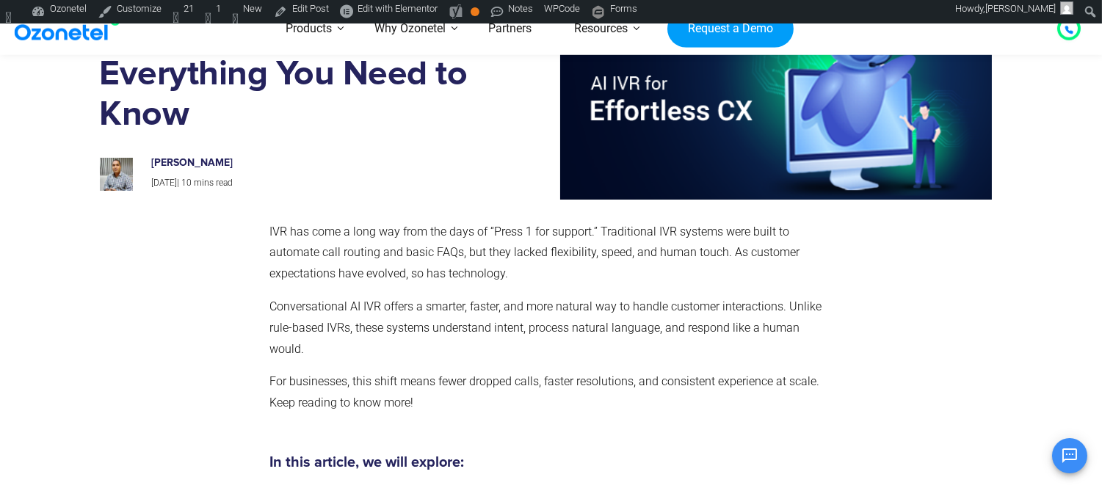
scroll to position [128, 0]
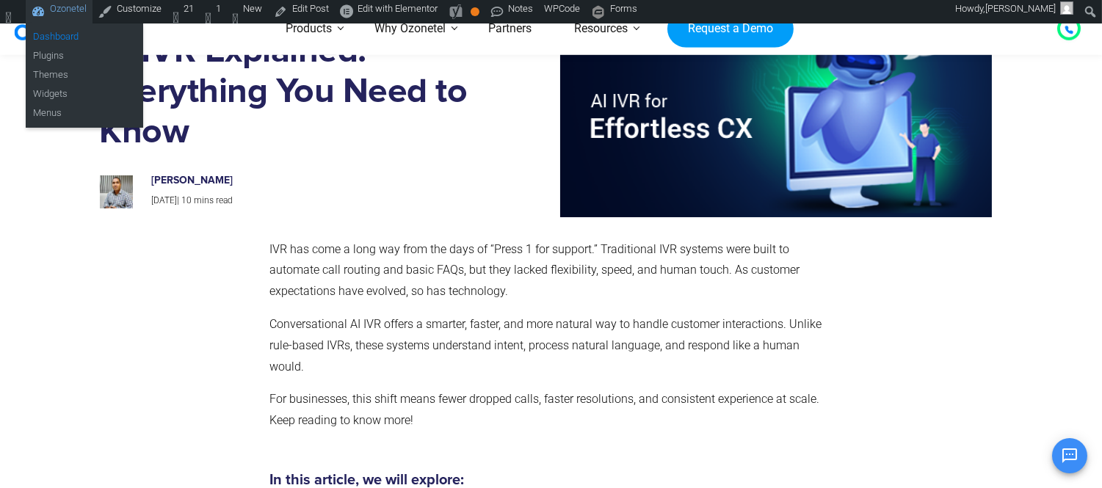
click at [67, 28] on link "Dashboard" at bounding box center [84, 37] width 117 height 19
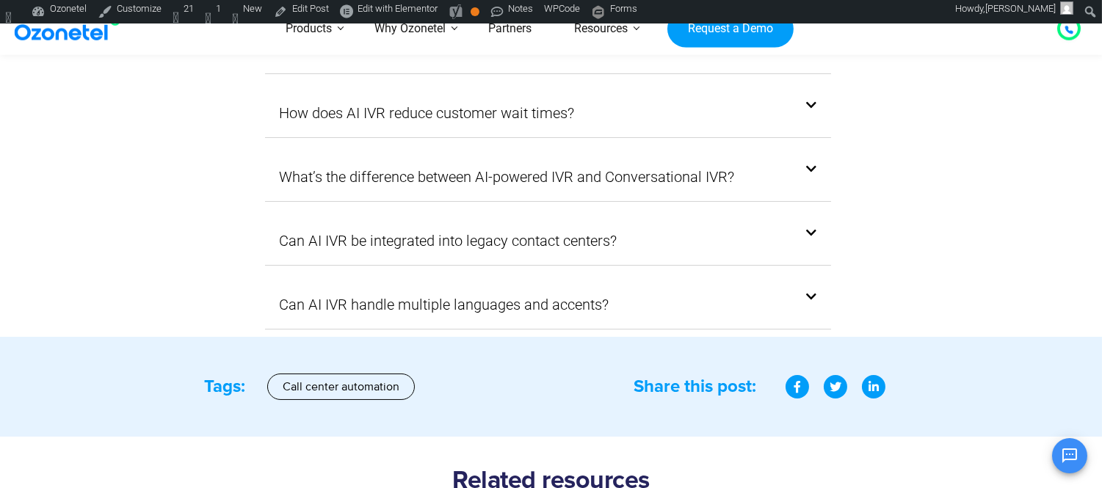
scroll to position [10027, 0]
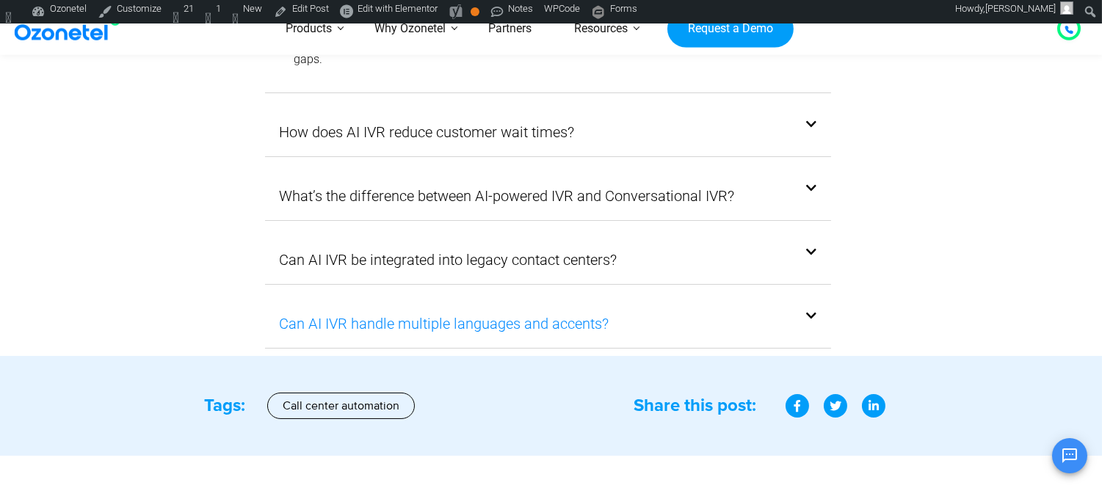
click at [535, 311] on link "Can AI IVR handle multiple languages and accents?" at bounding box center [445, 324] width 330 height 26
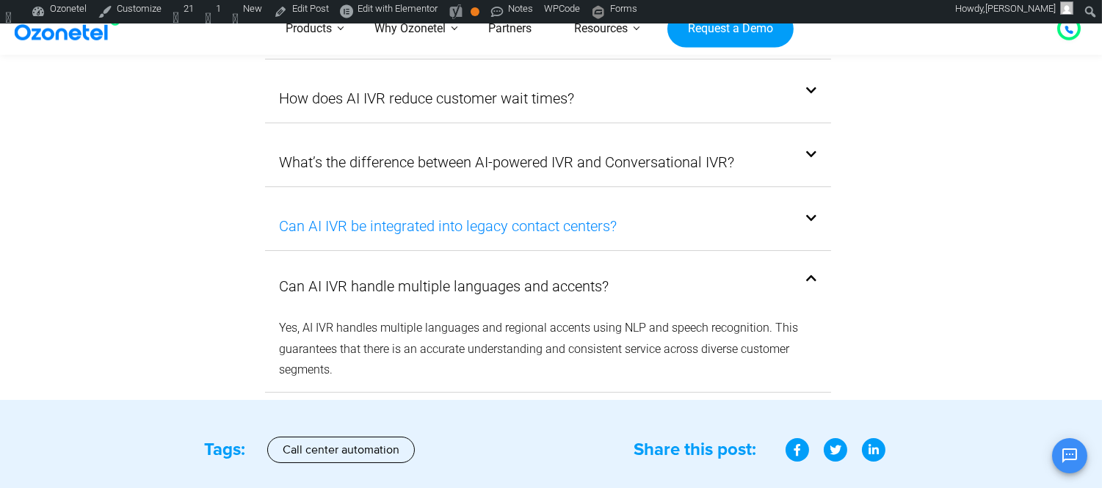
scroll to position [9874, 0]
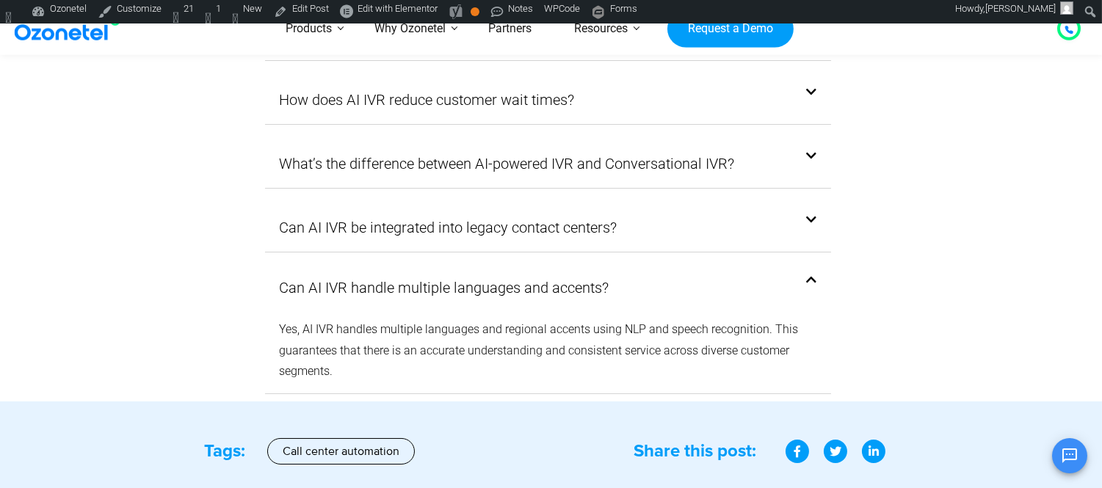
click at [531, 203] on div "Can AI IVR be integrated into legacy contact centers?" at bounding box center [548, 227] width 567 height 48
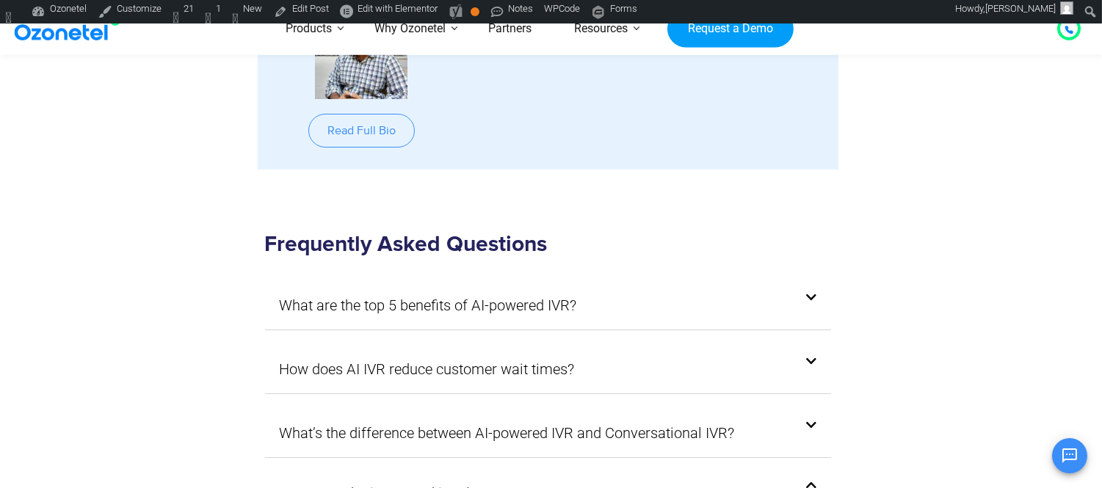
scroll to position [9563, 0]
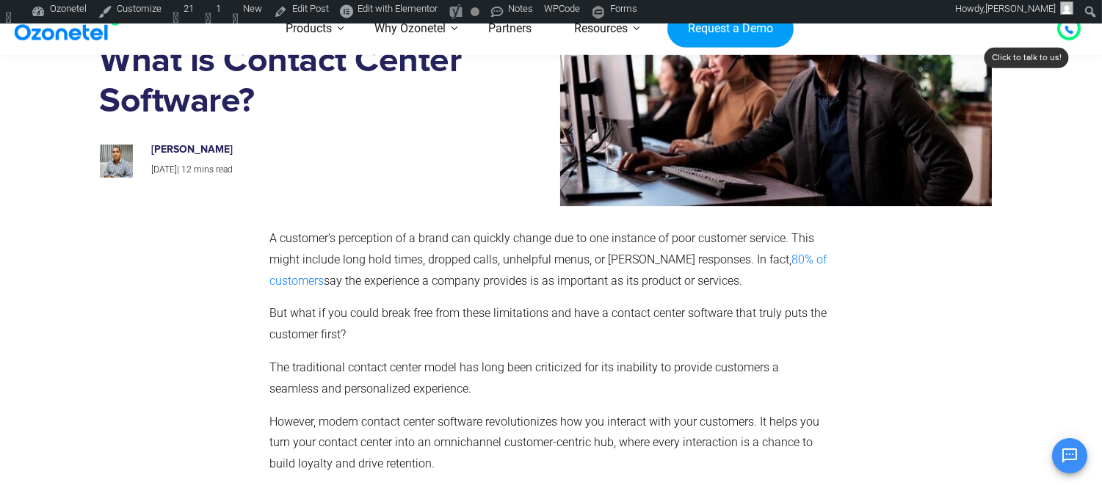
scroll to position [137, 0]
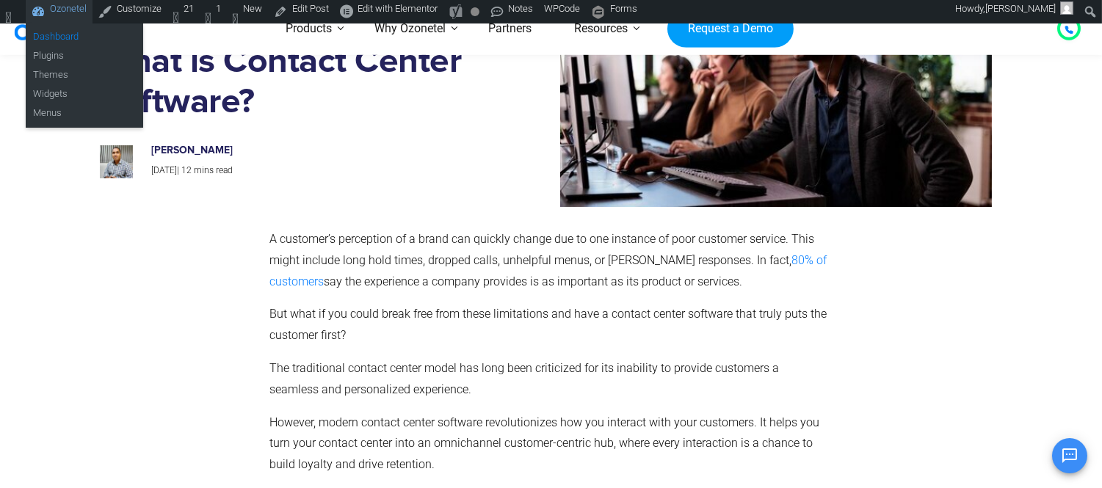
click at [54, 32] on link "Dashboard" at bounding box center [84, 37] width 117 height 19
